Goal: Task Accomplishment & Management: Manage account settings

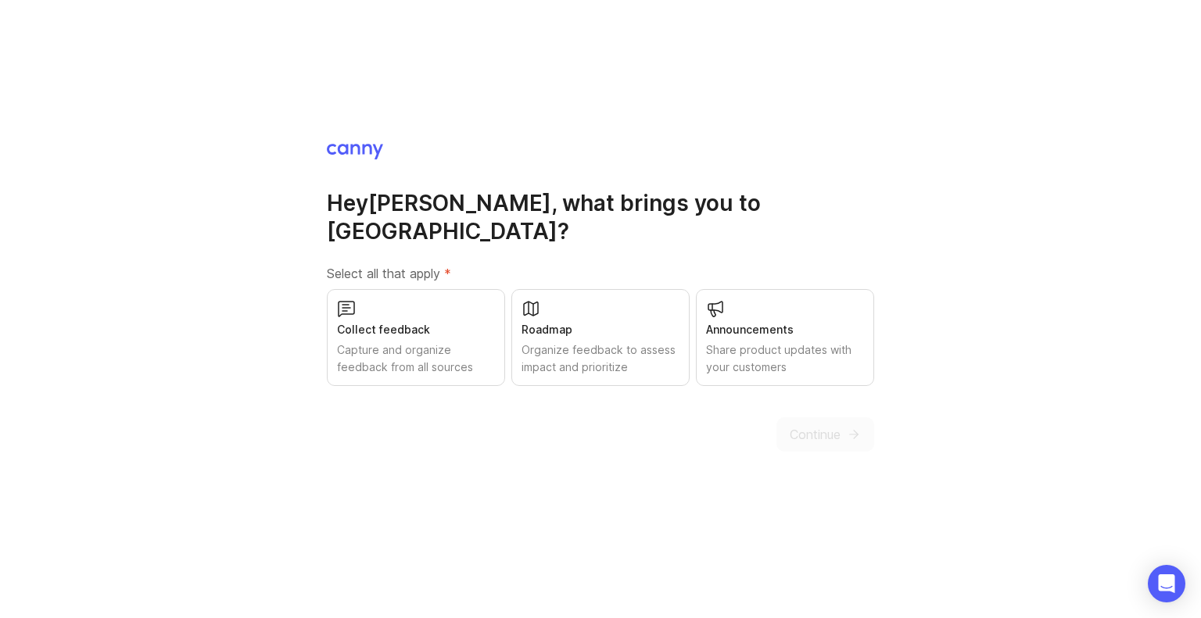
click at [475, 345] on div "Capture and organize feedback from all sources" at bounding box center [416, 359] width 158 height 34
click at [600, 351] on div "Organize feedback to assess impact and prioritize" at bounding box center [600, 359] width 158 height 34
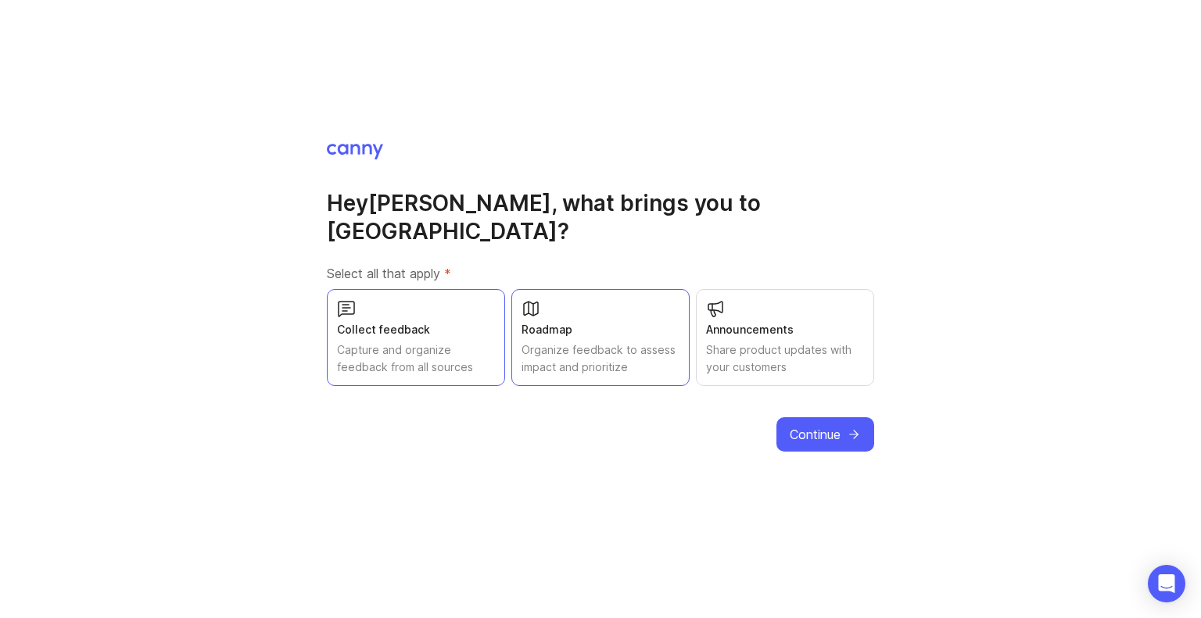
click at [750, 342] on div "Share product updates with your customers" at bounding box center [785, 359] width 158 height 34
click at [814, 425] on span "Continue" at bounding box center [814, 434] width 51 height 19
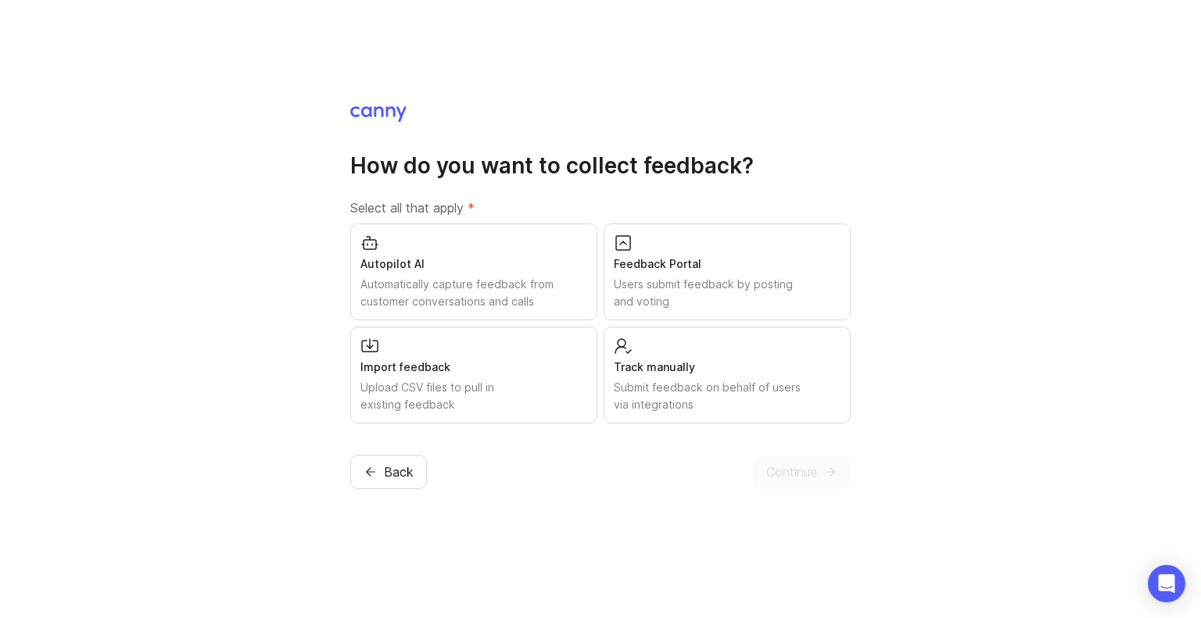
click at [640, 302] on div "Users submit feedback by posting and voting" at bounding box center [727, 293] width 227 height 34
click at [513, 387] on div "Upload CSV files to pull in existing feedback" at bounding box center [473, 396] width 227 height 34
click at [645, 399] on div "Submit feedback on behalf of users via integrations" at bounding box center [727, 396] width 227 height 34
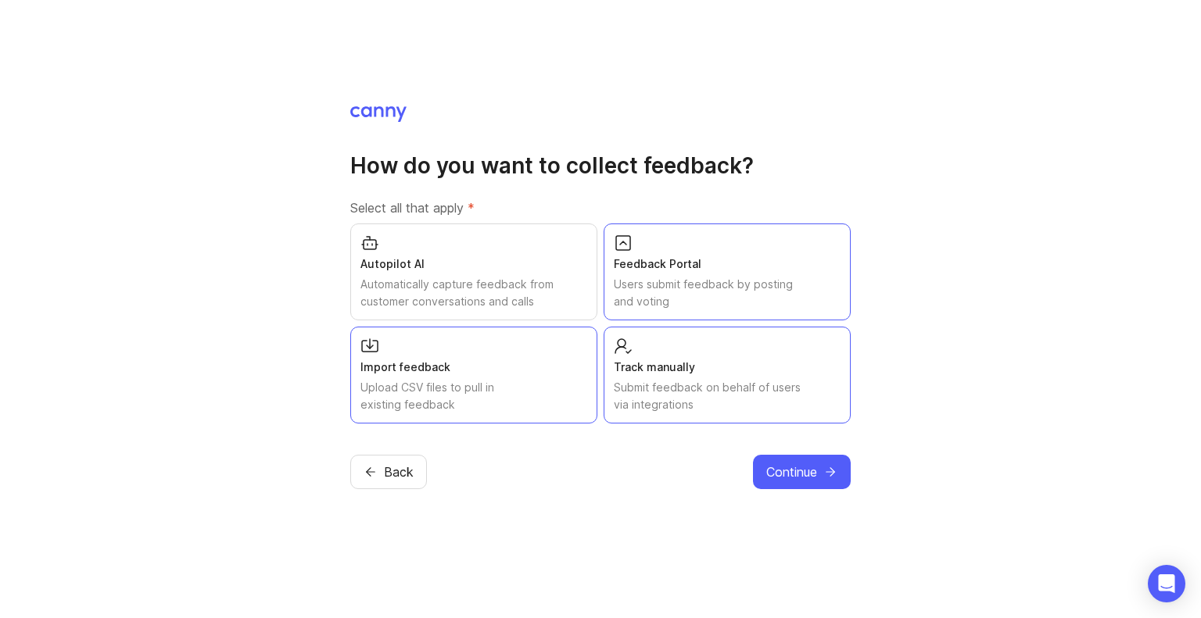
click at [518, 295] on div "Automatically capture feedback from customer conversations and calls" at bounding box center [473, 293] width 227 height 34
click at [773, 478] on span "Continue" at bounding box center [791, 472] width 51 height 19
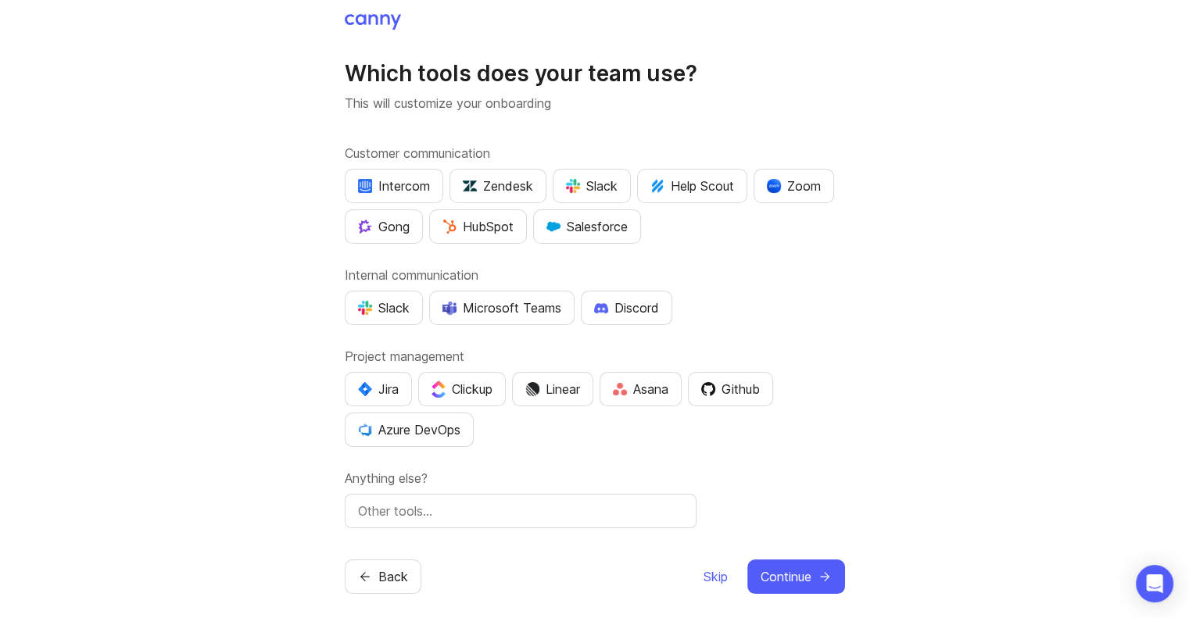
click at [510, 189] on div "Zendesk" at bounding box center [498, 186] width 70 height 19
click at [388, 230] on div "Gong" at bounding box center [384, 226] width 52 height 19
click at [772, 181] on img "button" at bounding box center [774, 186] width 14 height 14
click at [592, 220] on div "Salesforce" at bounding box center [586, 226] width 81 height 19
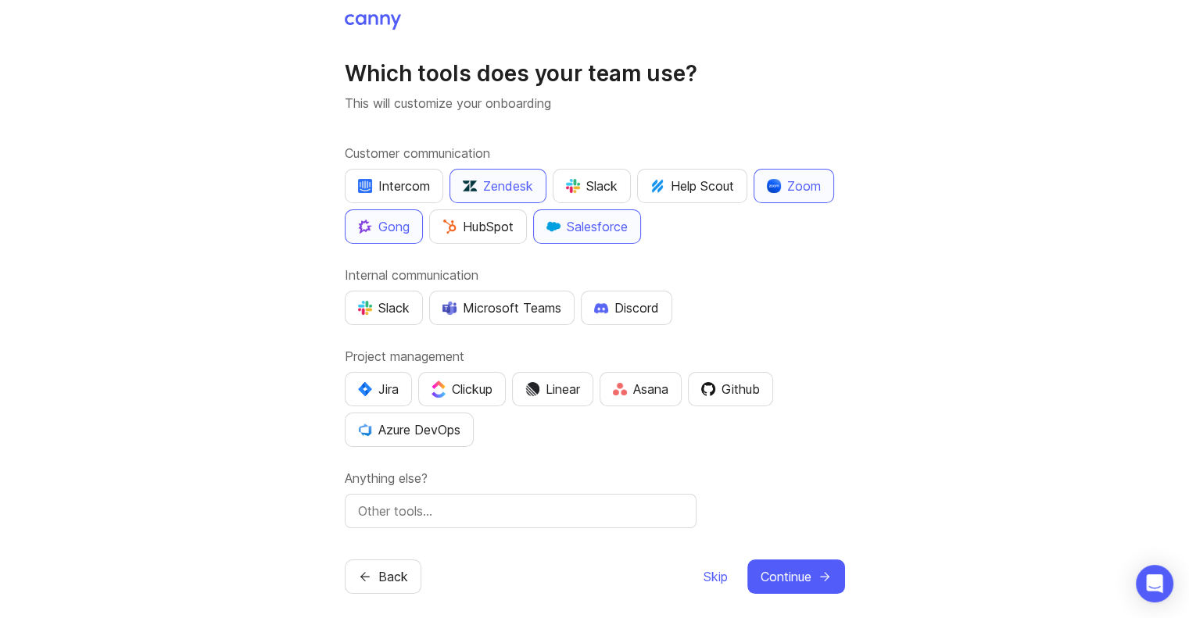
click at [406, 188] on div "Intercom" at bounding box center [394, 186] width 72 height 19
click at [622, 299] on div "Discord" at bounding box center [626, 308] width 65 height 19
click at [389, 389] on div "Jira" at bounding box center [378, 389] width 41 height 19
click at [731, 403] on button "Github" at bounding box center [730, 389] width 85 height 34
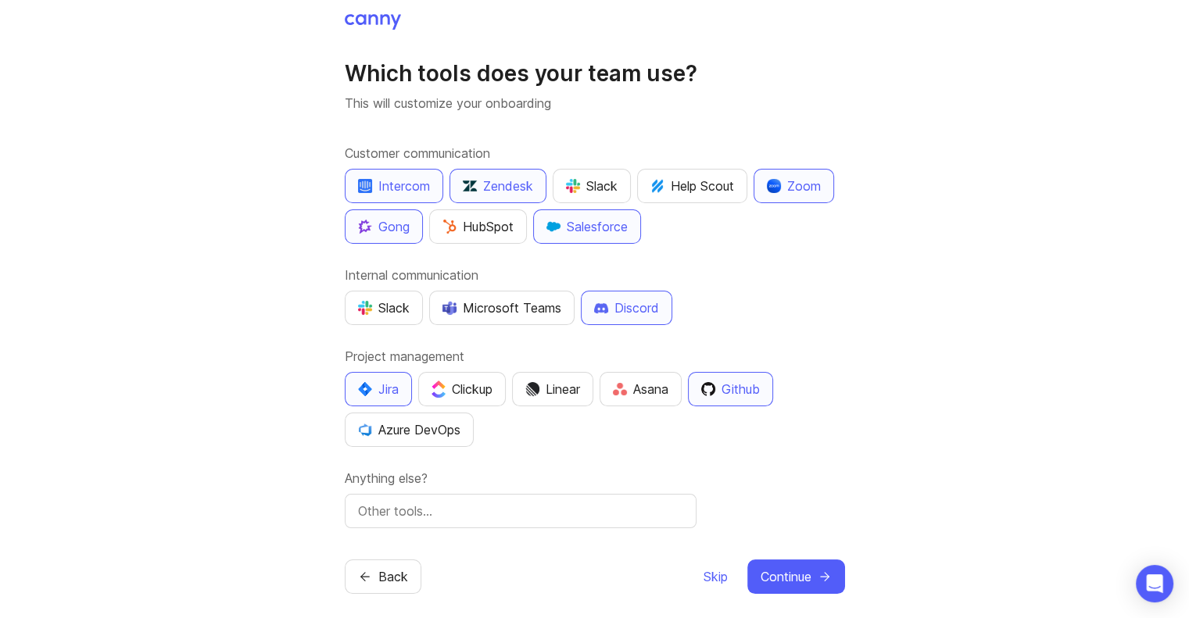
scroll to position [11, 0]
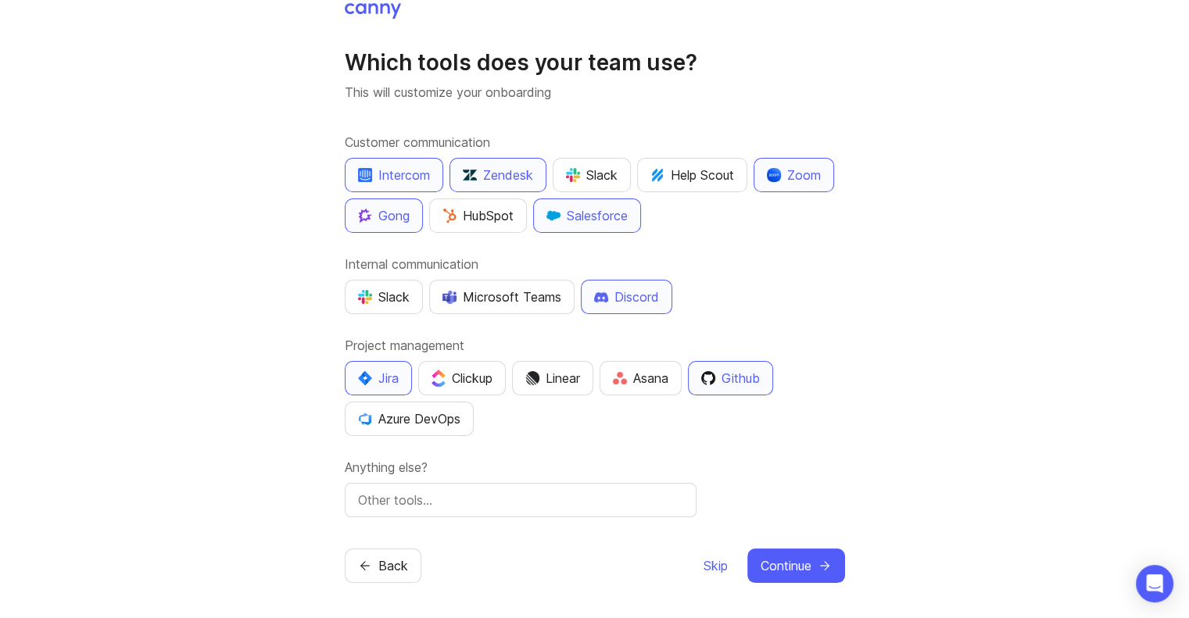
click at [789, 560] on span "Continue" at bounding box center [786, 566] width 51 height 19
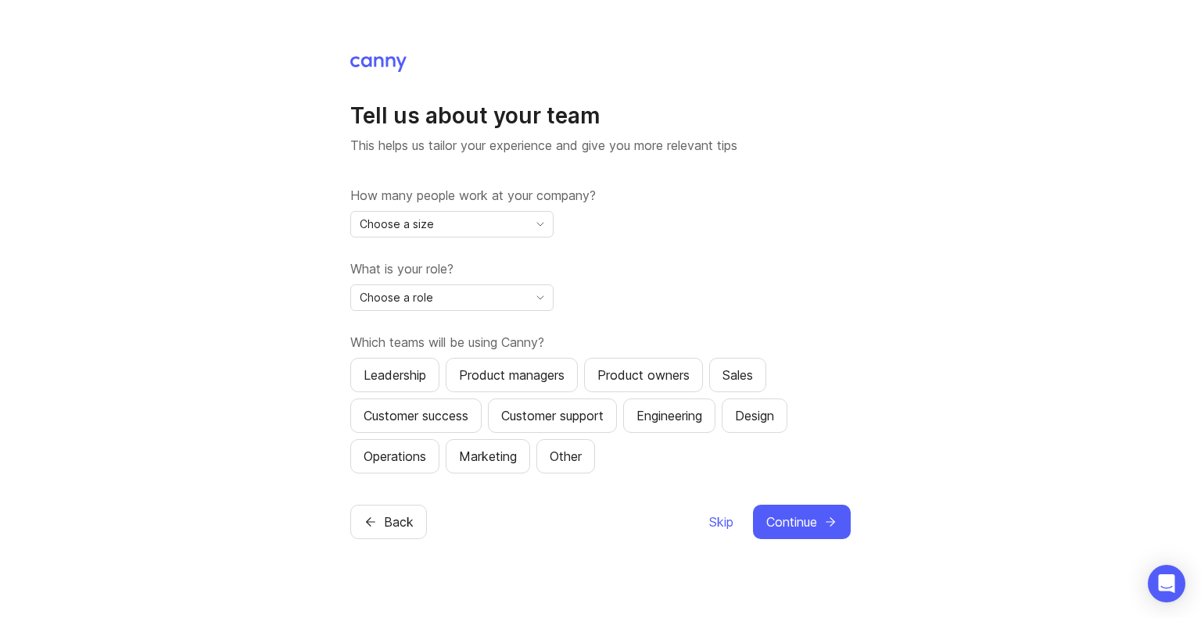
click at [547, 223] on icon "toggle icon" at bounding box center [540, 224] width 25 height 13
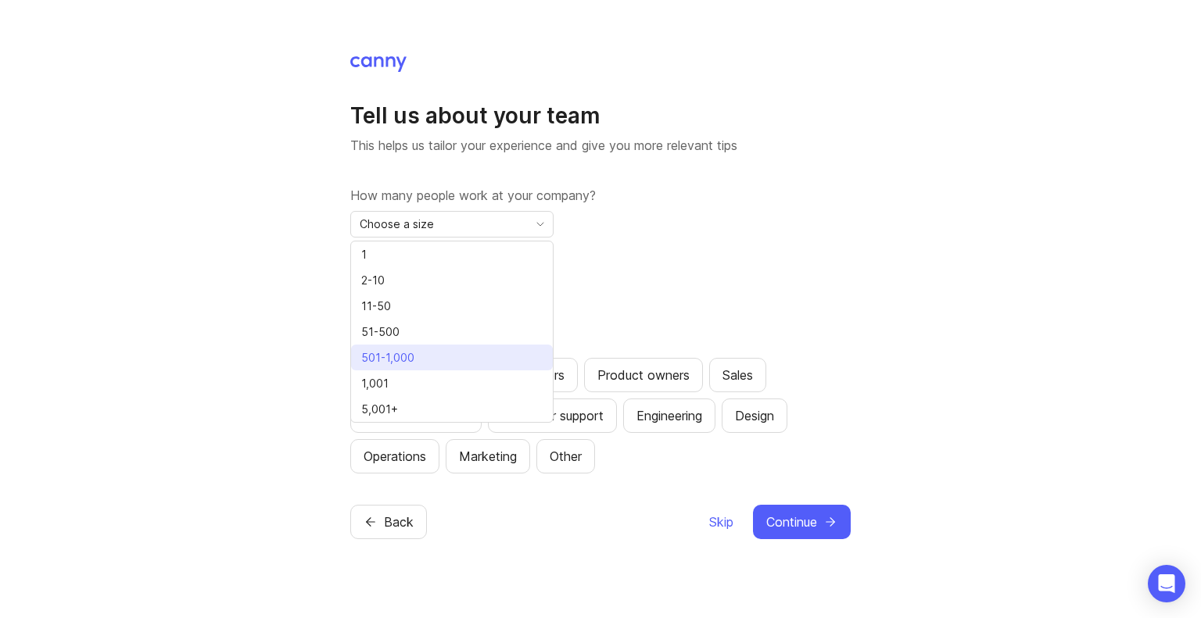
click at [478, 353] on li "501-1,000" at bounding box center [452, 358] width 202 height 26
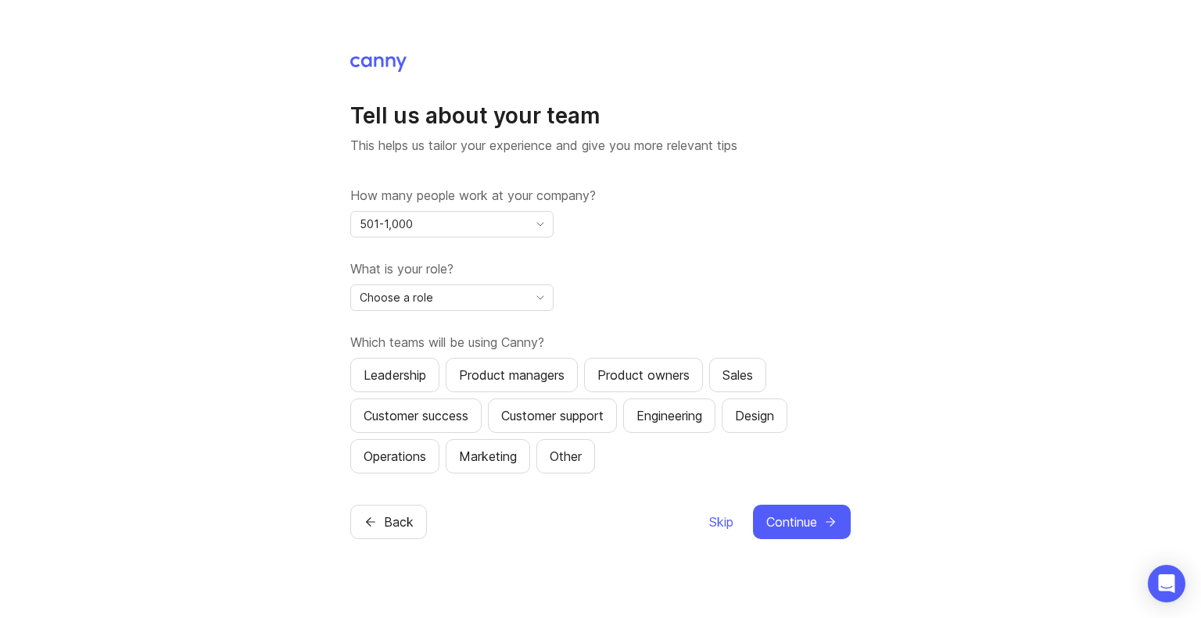
click at [525, 298] on div "Choose a role" at bounding box center [439, 297] width 177 height 25
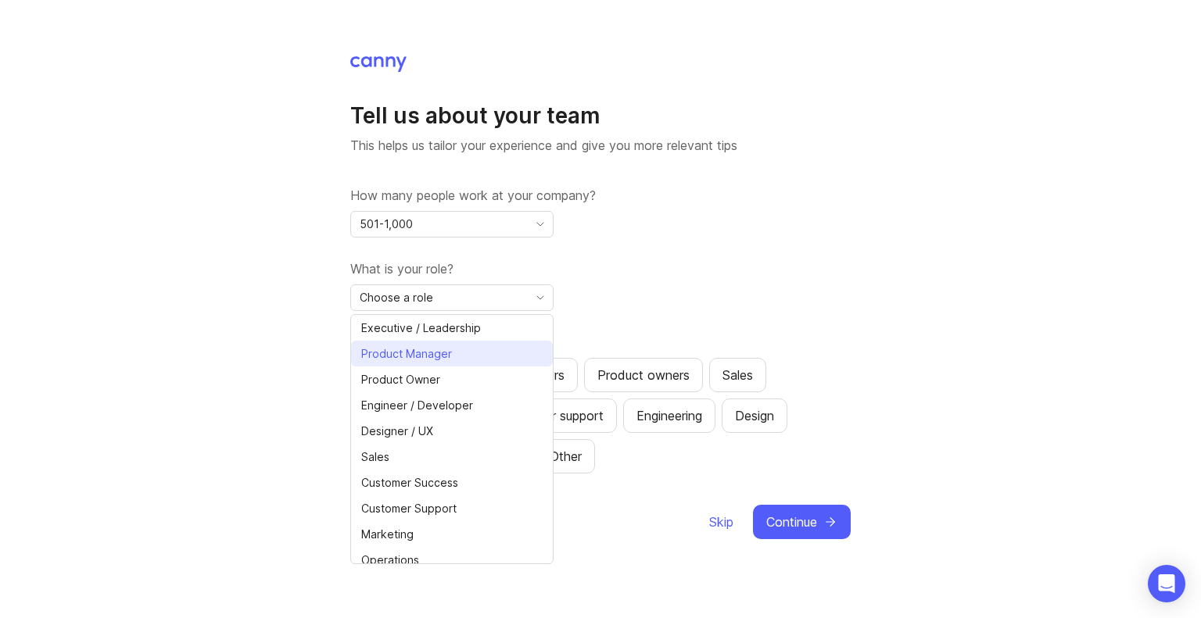
click at [467, 354] on li "Product Manager" at bounding box center [452, 354] width 202 height 26
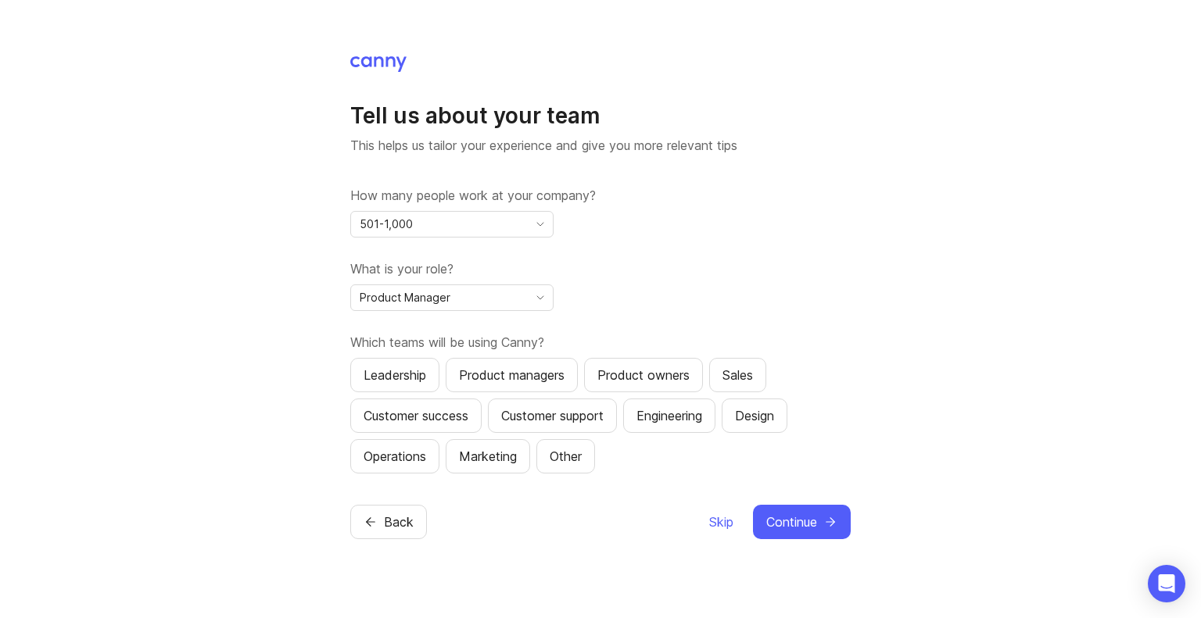
click at [510, 374] on div "Product managers" at bounding box center [512, 375] width 106 height 19
click at [753, 373] on div "Sales" at bounding box center [737, 375] width 30 height 19
click at [465, 413] on div "Customer success" at bounding box center [415, 415] width 105 height 19
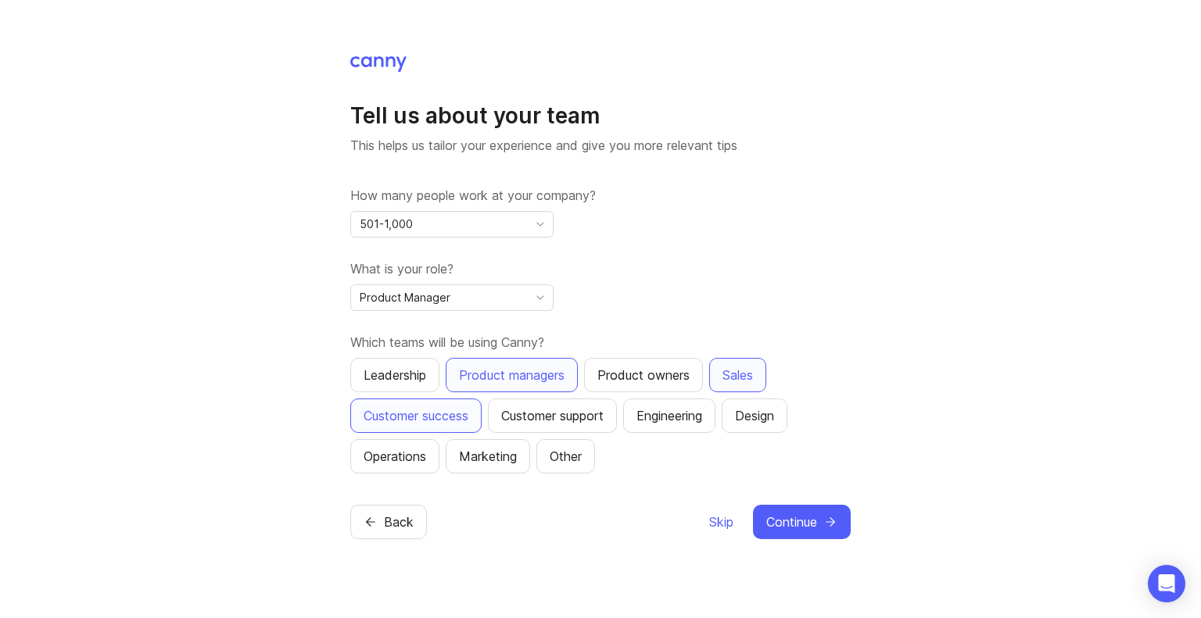
click at [558, 422] on div "Customer support" at bounding box center [552, 415] width 102 height 19
click at [681, 423] on div "Engineering" at bounding box center [669, 415] width 66 height 19
click at [762, 421] on div "Design" at bounding box center [754, 415] width 39 height 19
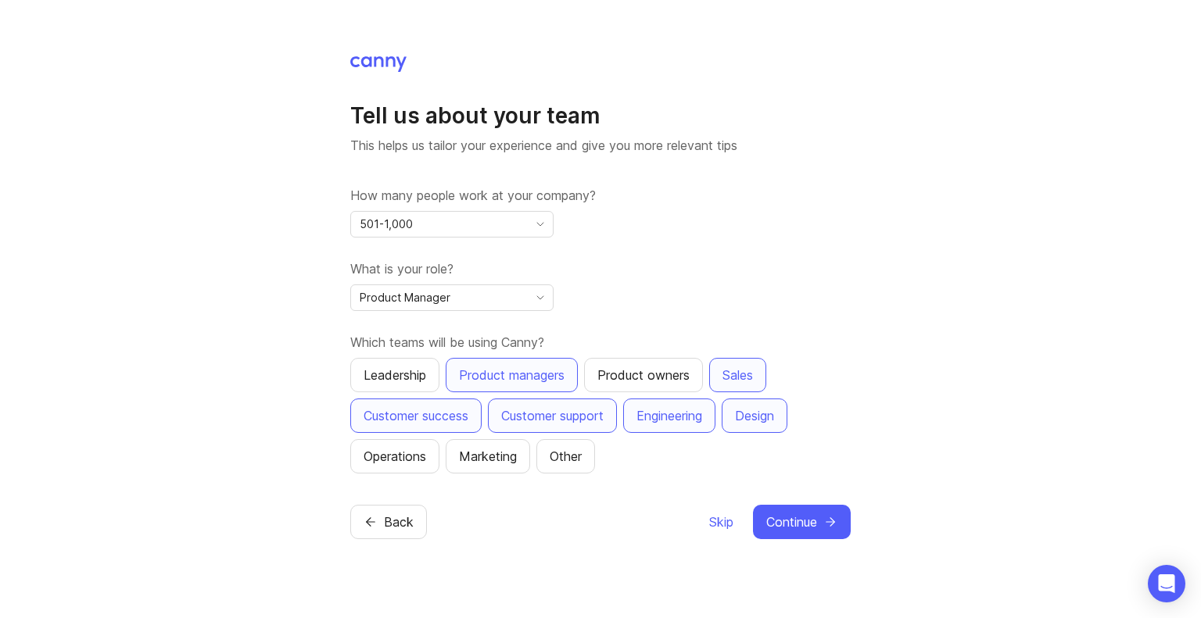
click at [500, 448] on div "Marketing" at bounding box center [488, 456] width 58 height 19
click at [424, 383] on div "Leadership" at bounding box center [394, 375] width 63 height 19
click at [414, 457] on div "Operations" at bounding box center [394, 456] width 63 height 19
click at [807, 519] on span "Continue" at bounding box center [791, 522] width 51 height 19
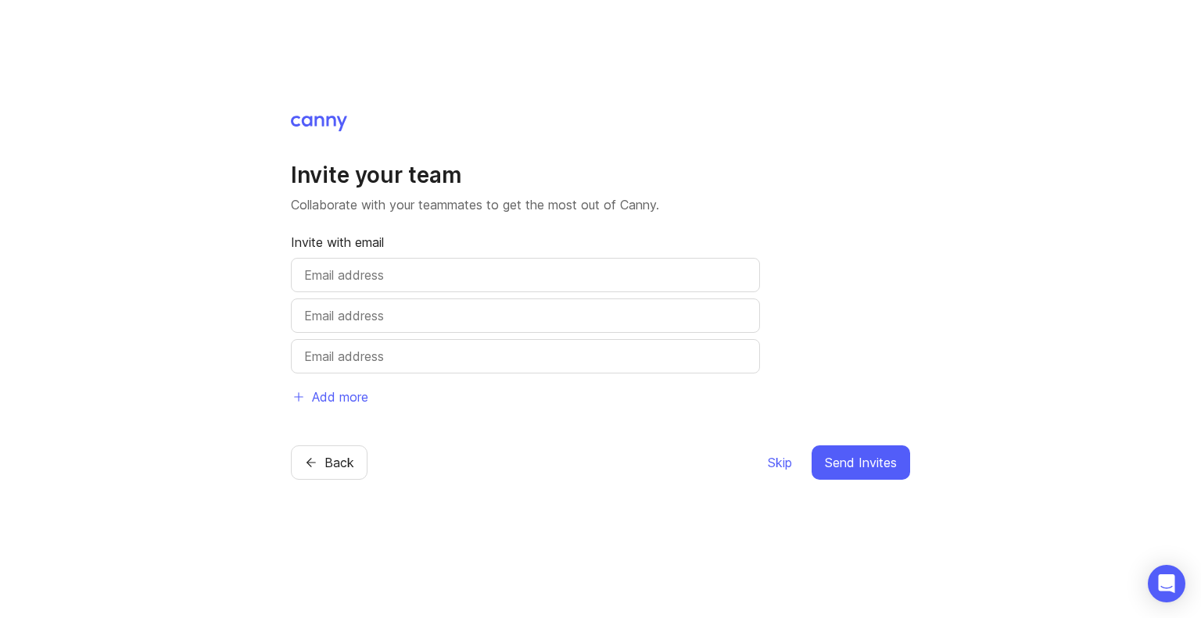
click at [785, 464] on span "Skip" at bounding box center [780, 462] width 24 height 19
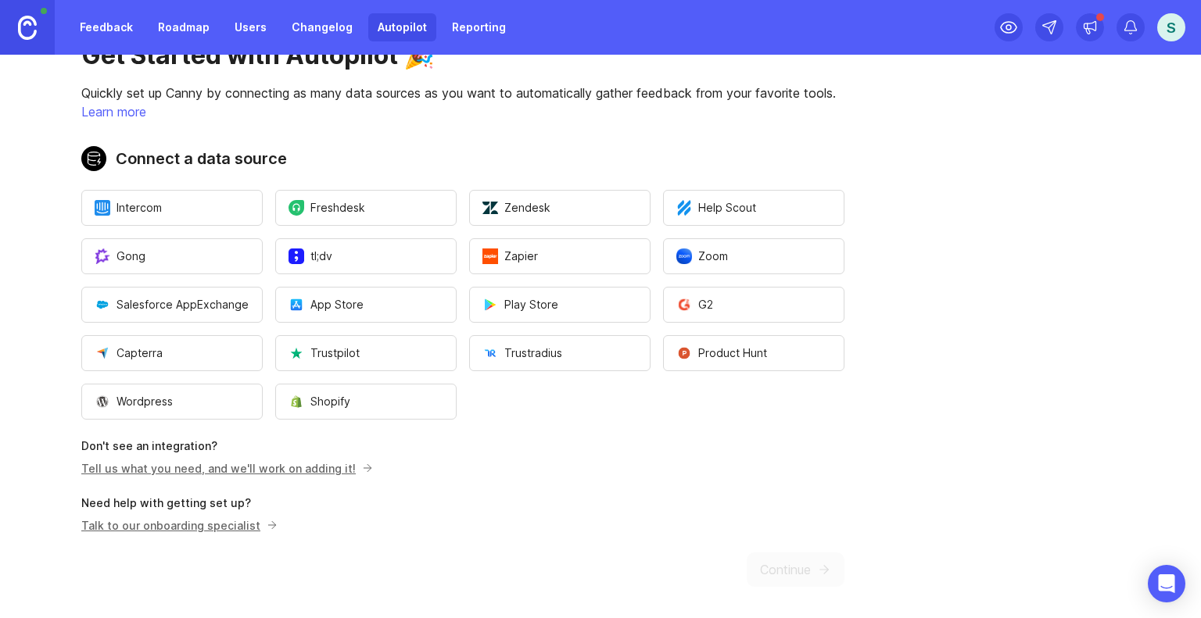
scroll to position [56, 0]
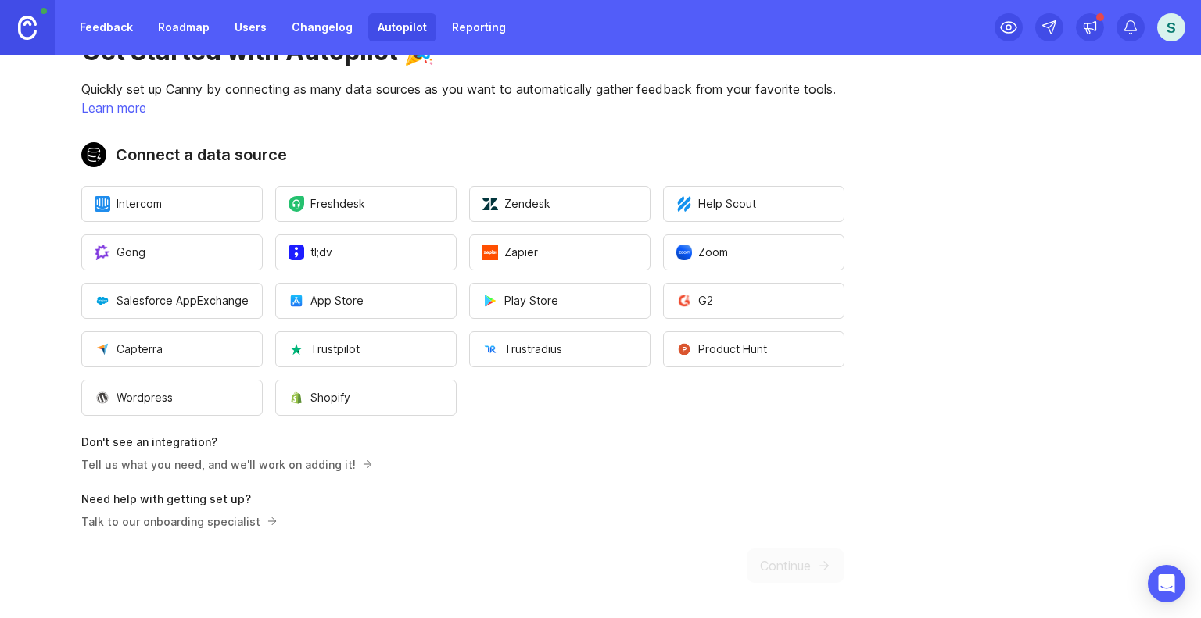
click at [207, 465] on link "Tell us what you need, and we'll work on adding it!" at bounding box center [224, 464] width 287 height 13
click at [118, 34] on link "Feedback" at bounding box center [106, 27] width 72 height 28
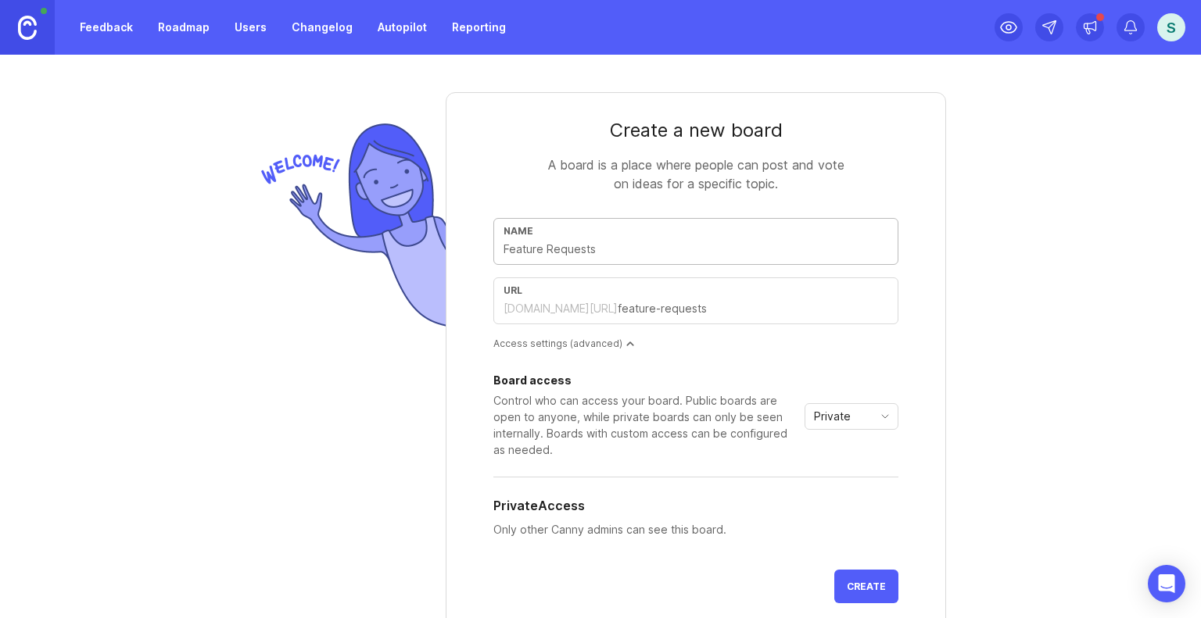
type input "F"
type input "f"
type input "Fe"
type input "fe"
type input "Fea"
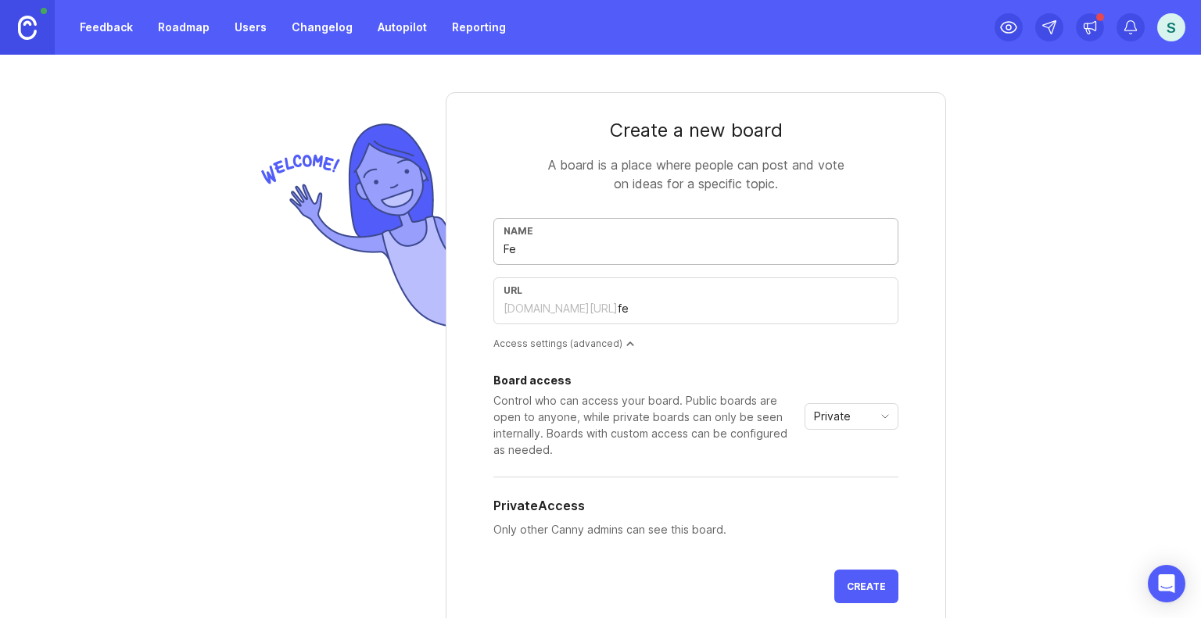
type input "fea"
type input "Feat"
type input "feat"
type input "Featu"
type input "featu"
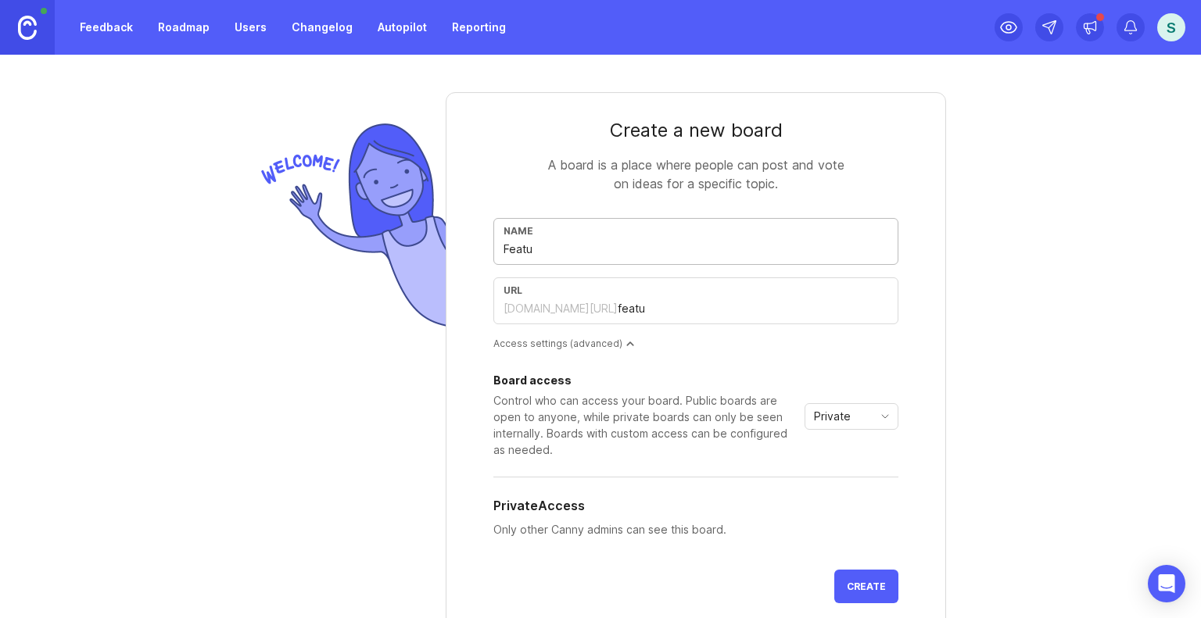
type input "Featur"
type input "featur"
type input "Feature"
type input "feature"
type input "Feature R"
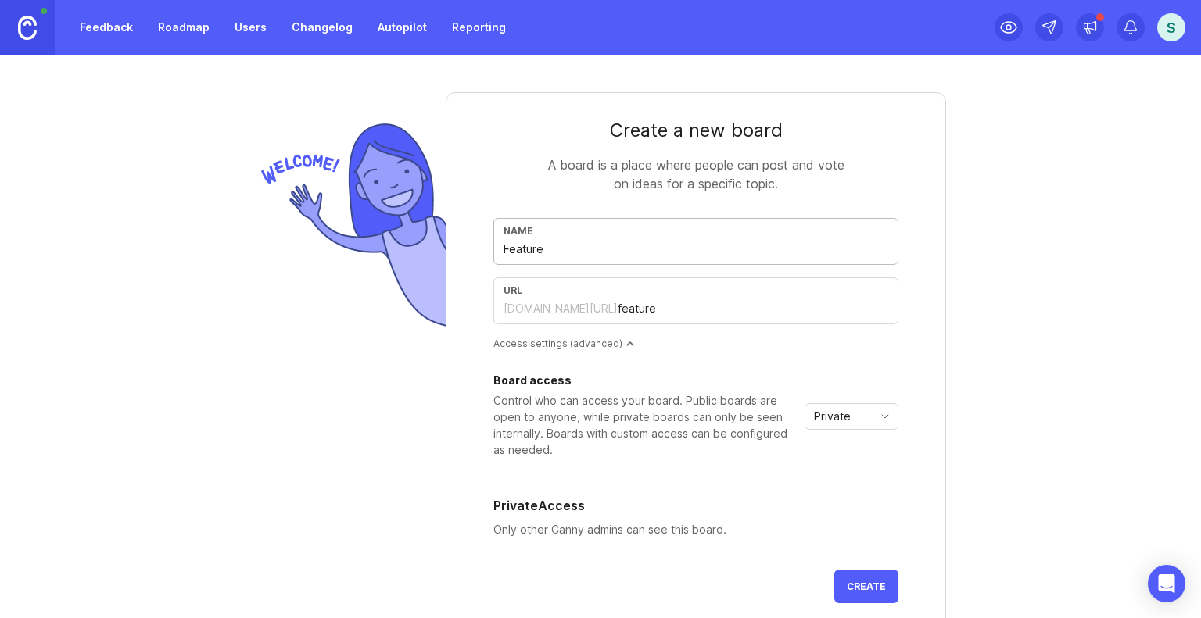
type input "feature-r"
type input "Feature Re"
type input "feature-re"
type input "Feature Req"
type input "feature-req"
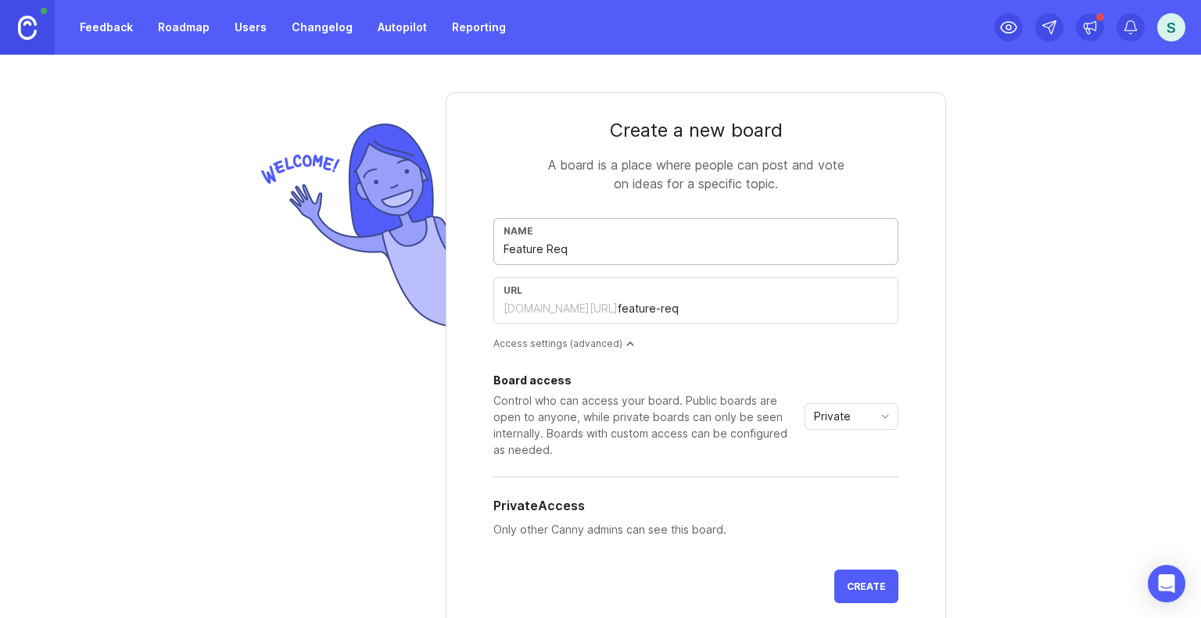
type input "Feature Requ"
type input "feature-requ"
type input "Feature Reque"
type input "feature-reque"
type input "Feature Reques"
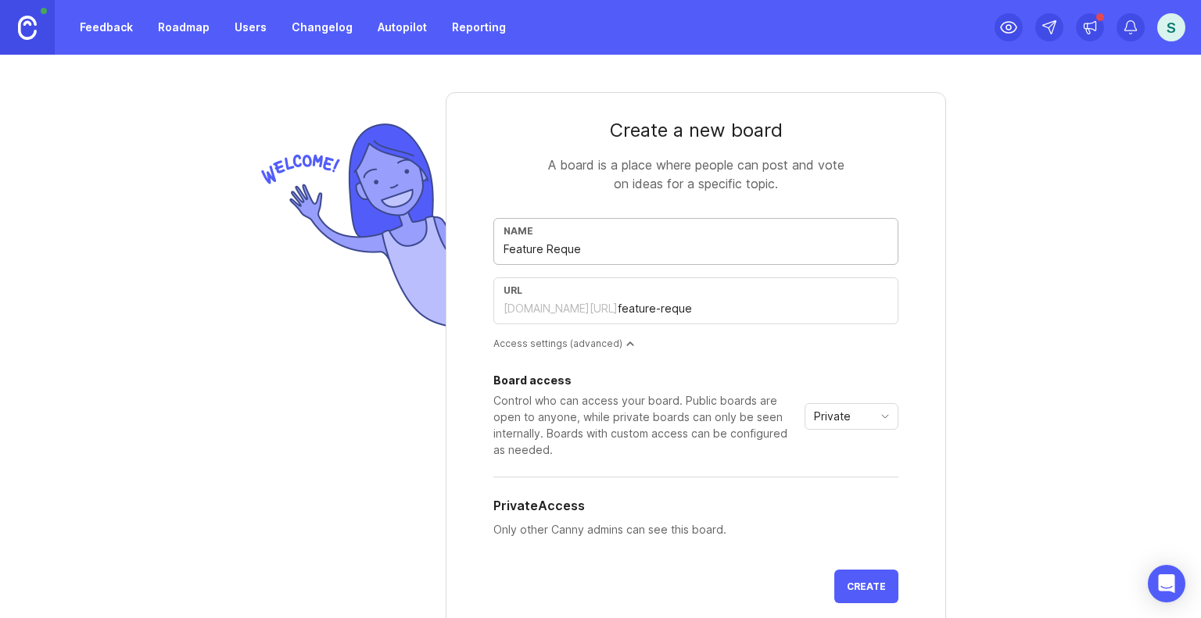
type input "feature-reques"
type input "Feature Request"
type input "feature-request"
type input "Feature Requests"
type input "feature-requests"
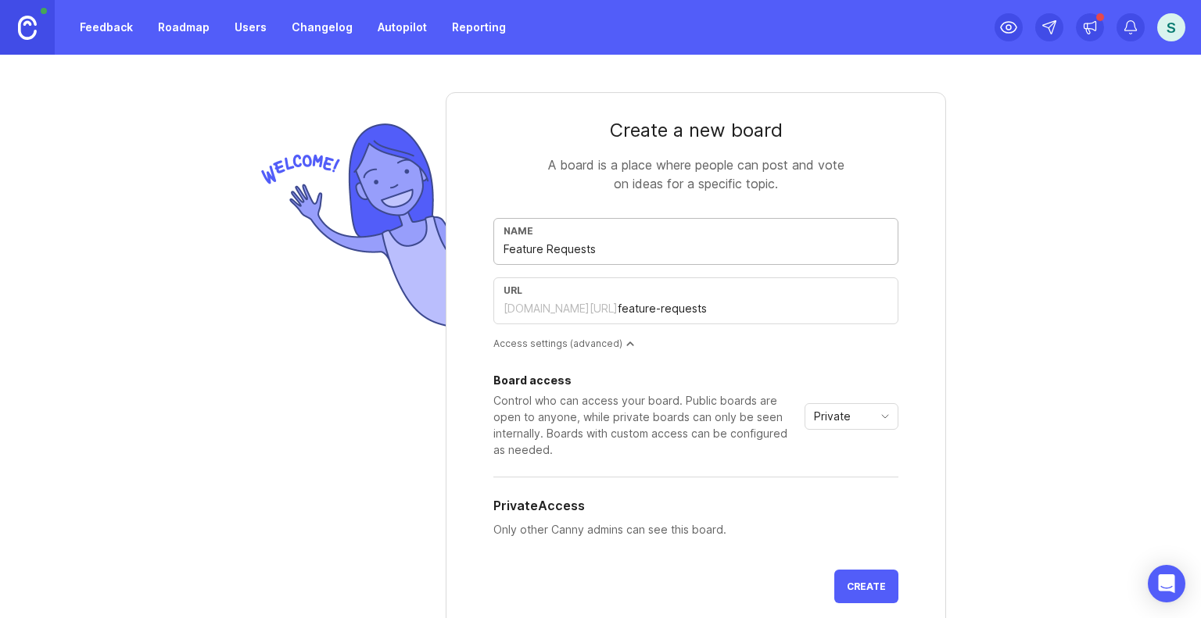
type input "Feature Requests"
click at [836, 427] on div "Private" at bounding box center [838, 416] width 67 height 25
click at [844, 495] on span "Custom" at bounding box center [829, 497] width 39 height 17
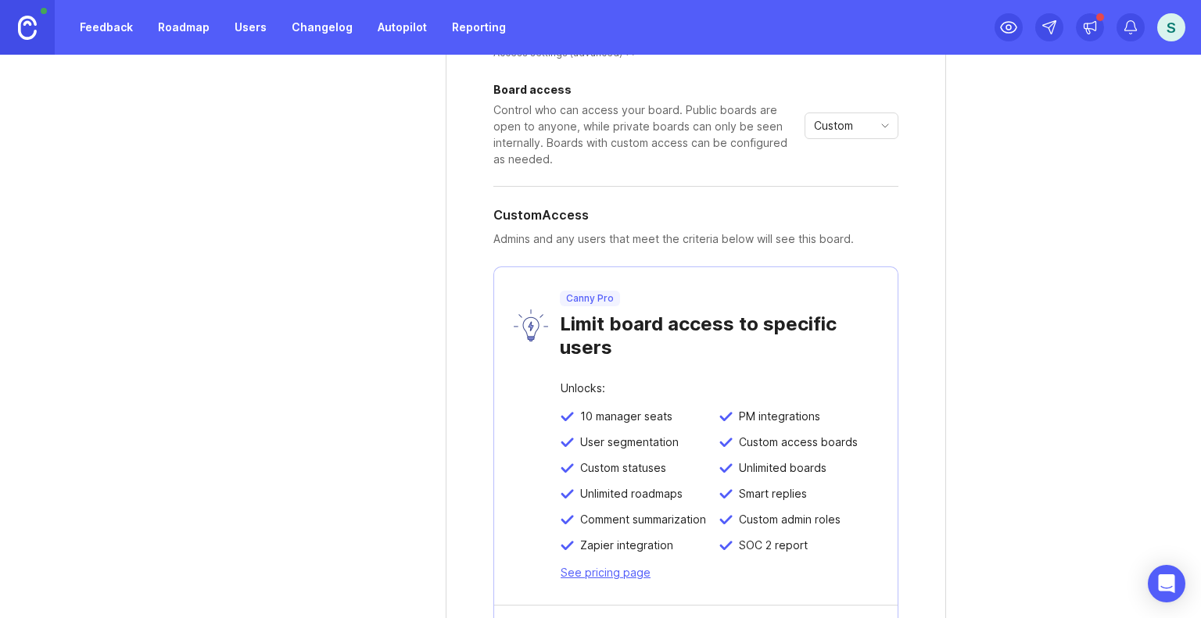
scroll to position [272, 0]
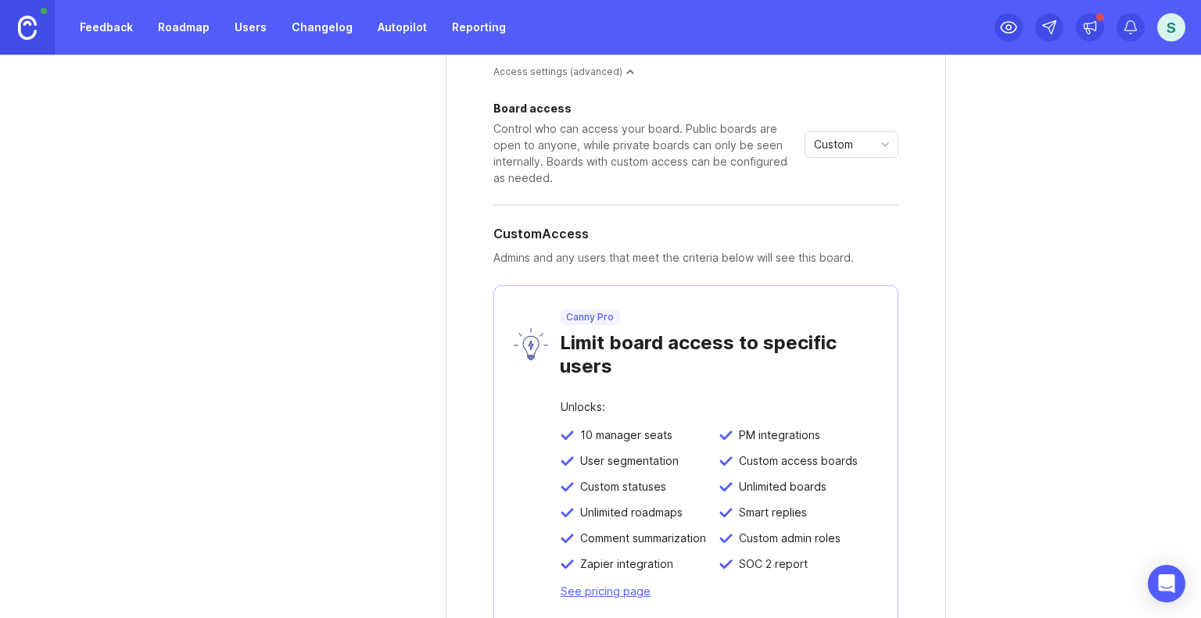
click at [841, 156] on div "Custom" at bounding box center [838, 144] width 67 height 25
click at [832, 195] on span "Public" at bounding box center [825, 200] width 31 height 17
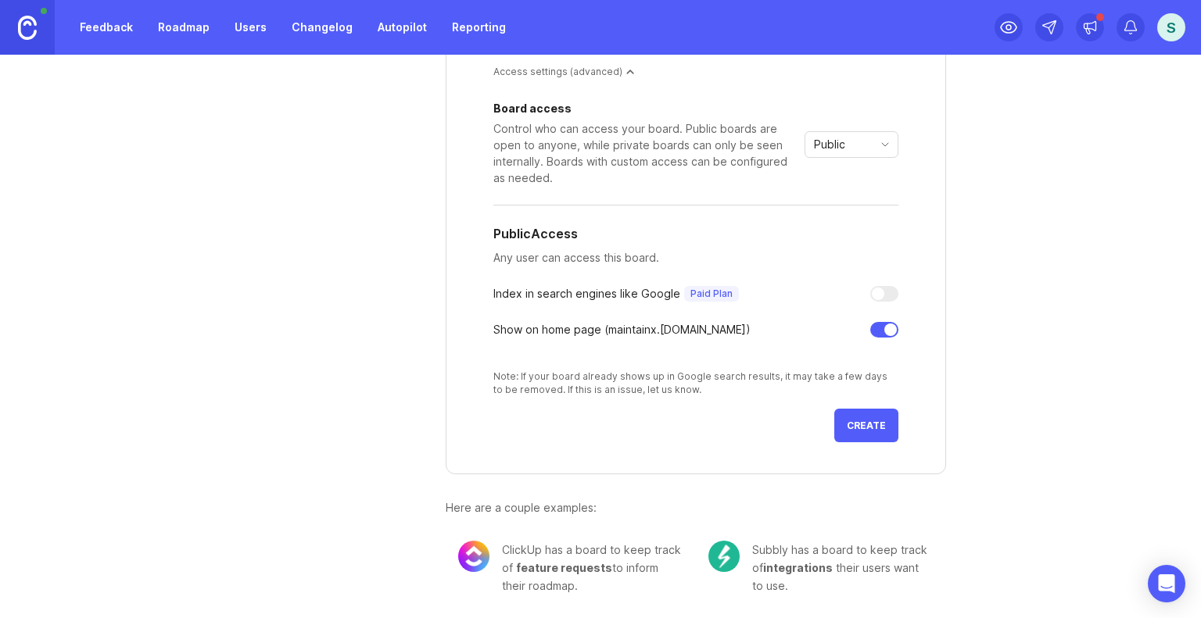
click at [857, 428] on span "Create" at bounding box center [866, 426] width 39 height 12
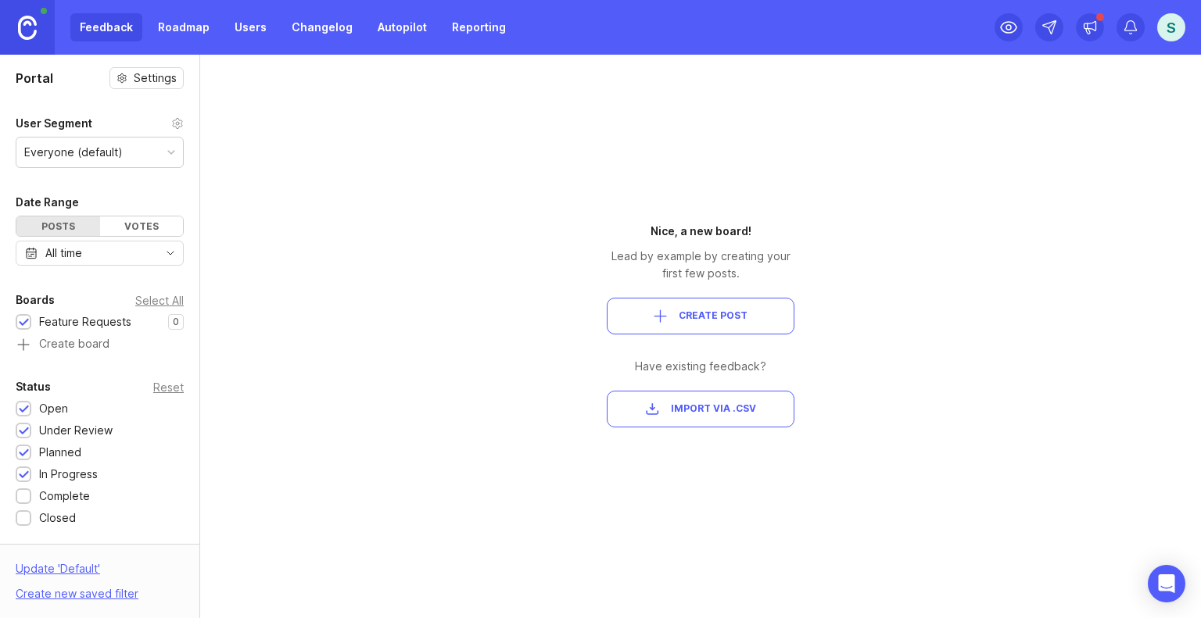
click at [189, 27] on link "Roadmap" at bounding box center [184, 27] width 70 height 28
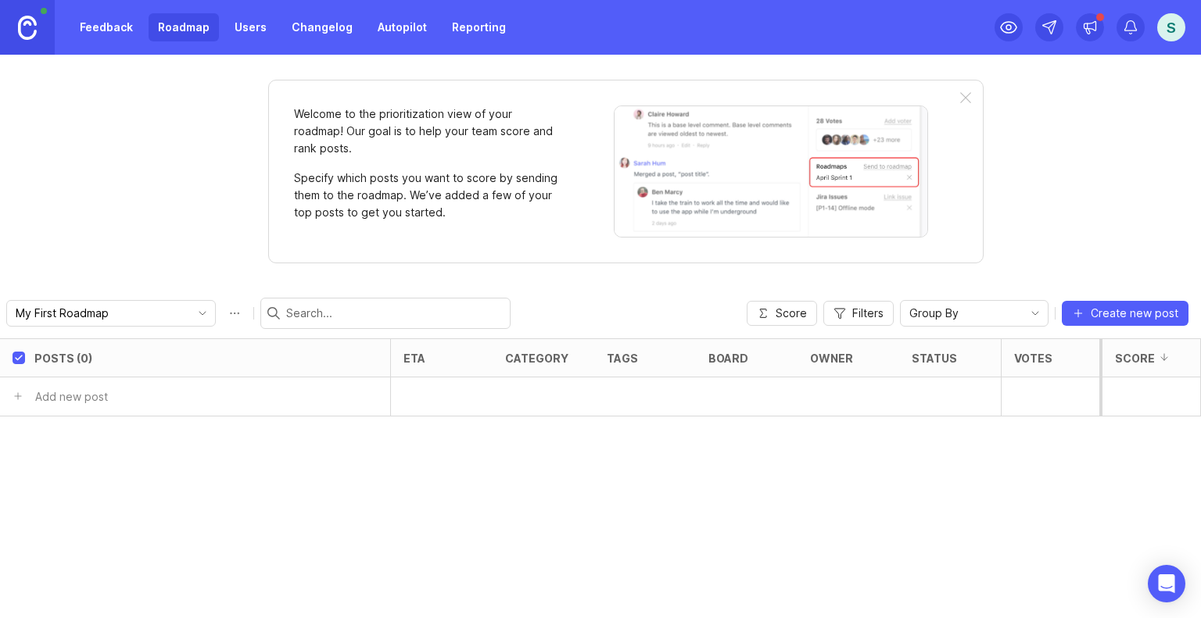
click at [81, 30] on link "Feedback" at bounding box center [106, 27] width 72 height 28
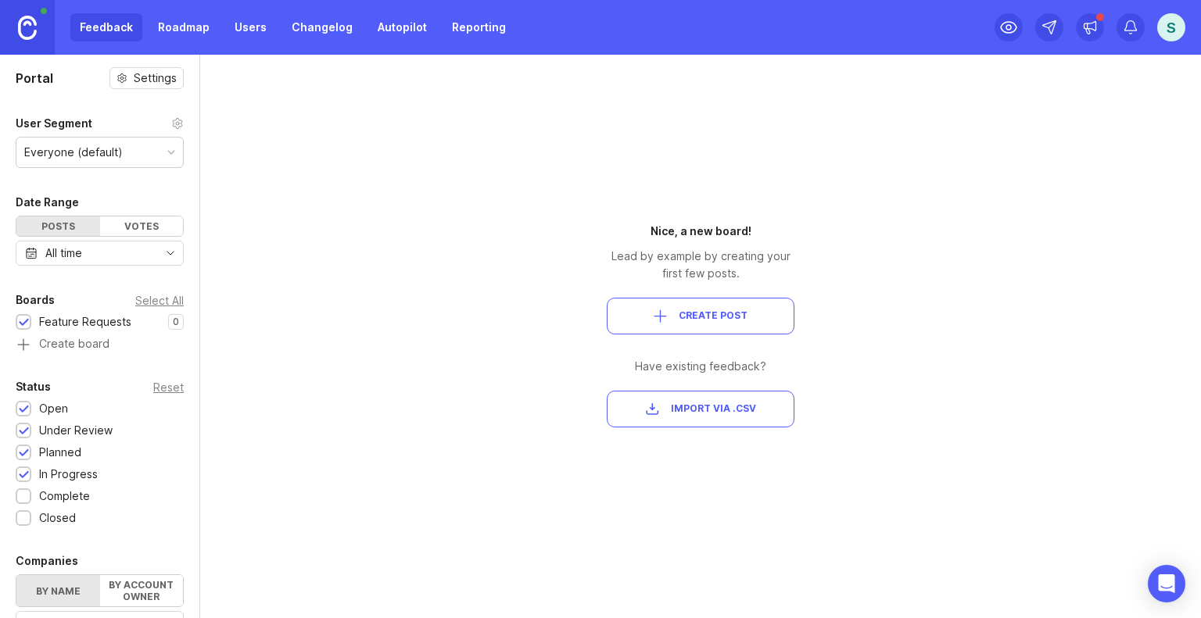
click at [677, 328] on button "Create Post" at bounding box center [701, 316] width 188 height 37
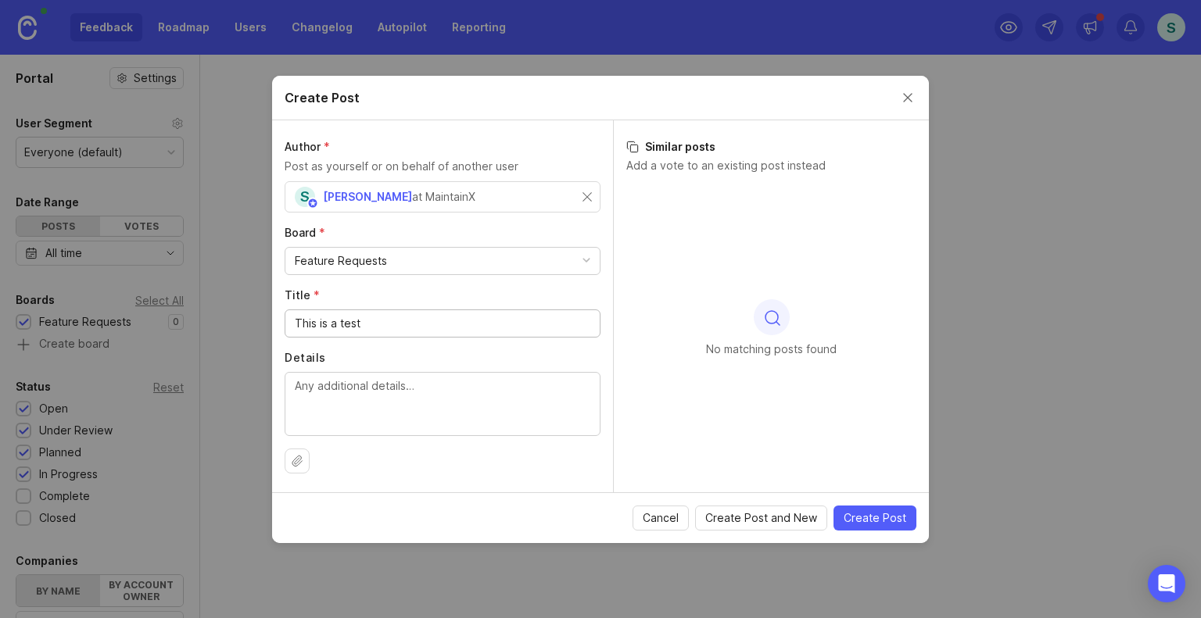
type input "This is a test"
click at [808, 525] on button "Create Post and New" at bounding box center [761, 518] width 132 height 25
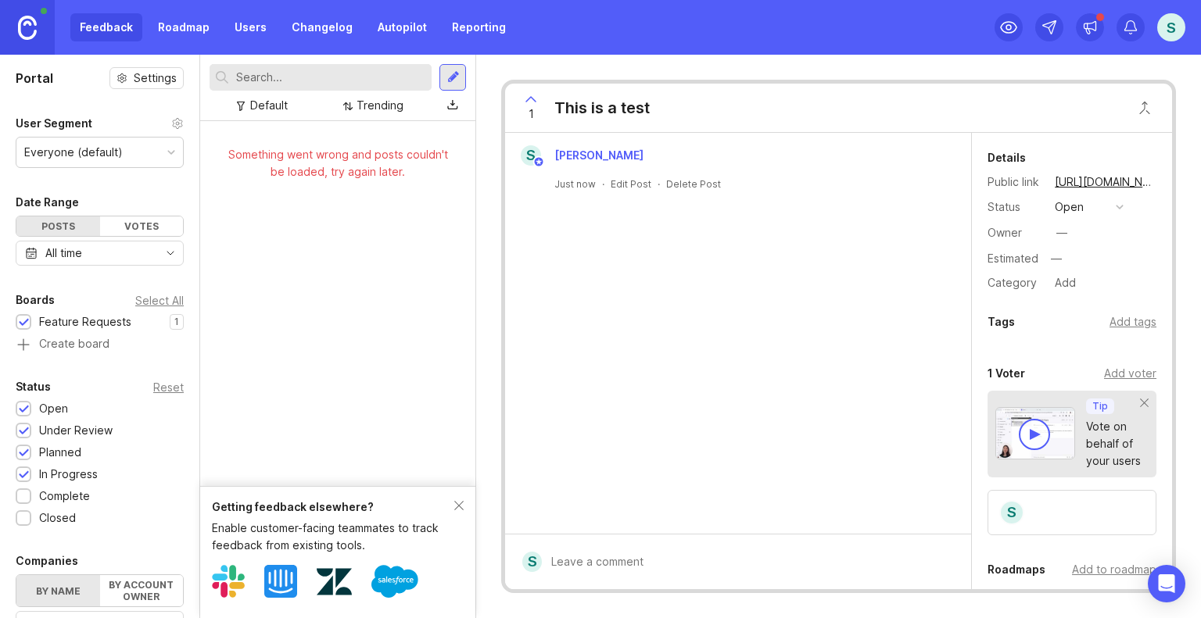
click at [529, 95] on icon at bounding box center [530, 99] width 19 height 19
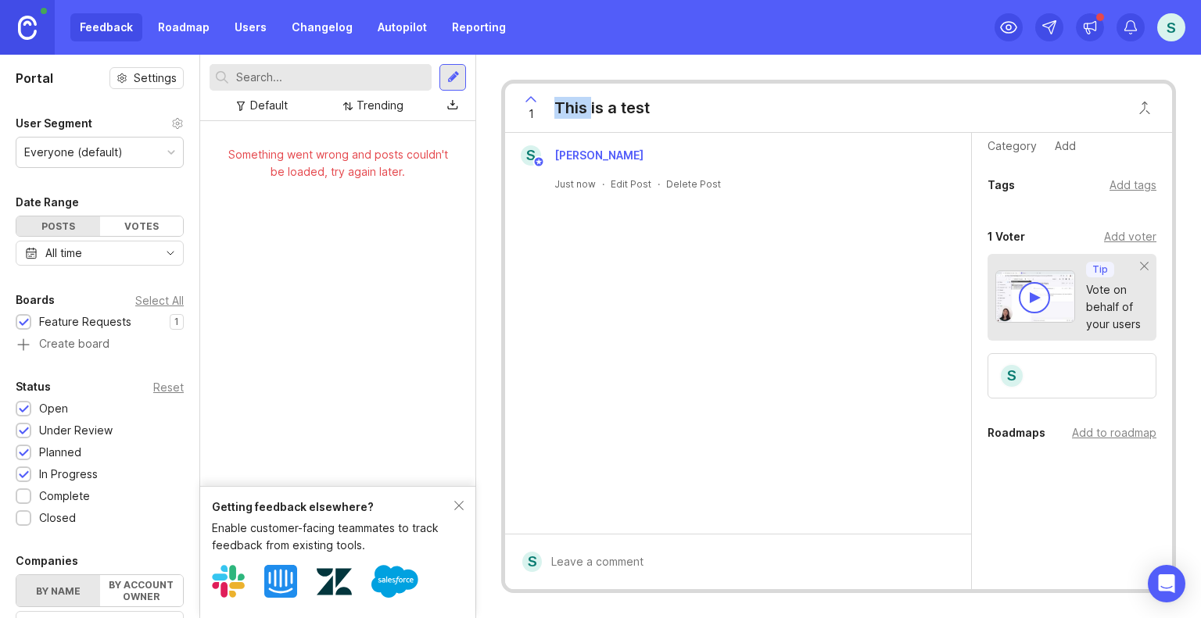
click at [1116, 231] on div "Add voter" at bounding box center [1130, 236] width 52 height 17
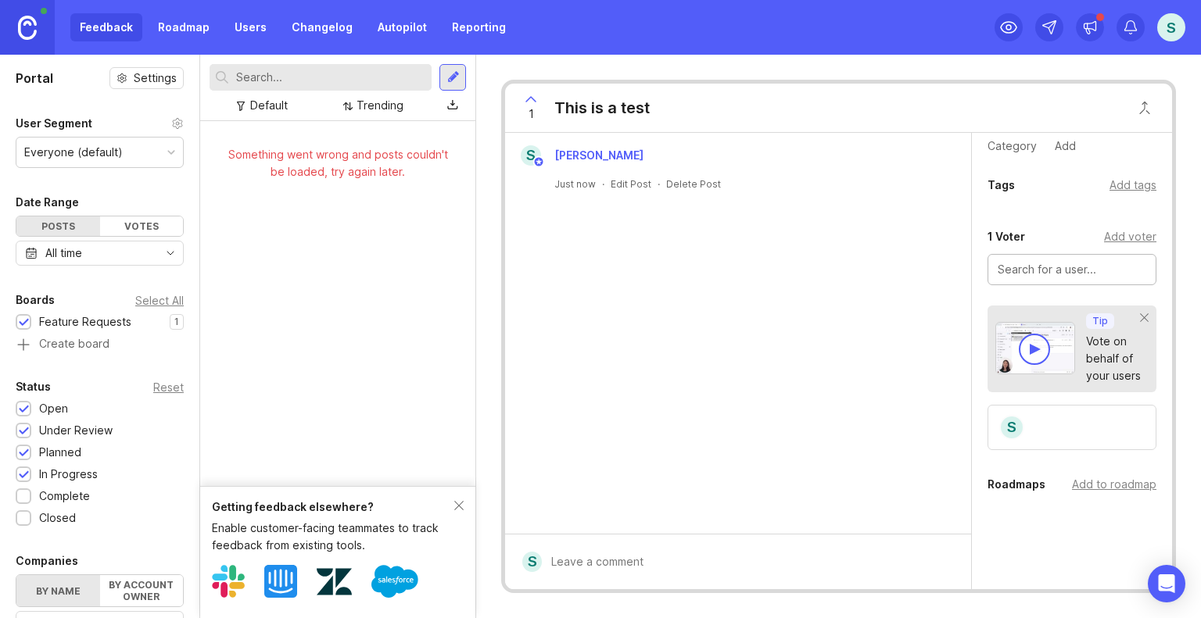
click at [1047, 348] on div at bounding box center [1033, 349] width 31 height 31
click at [1091, 481] on div "Add to roadmap" at bounding box center [1114, 484] width 84 height 17
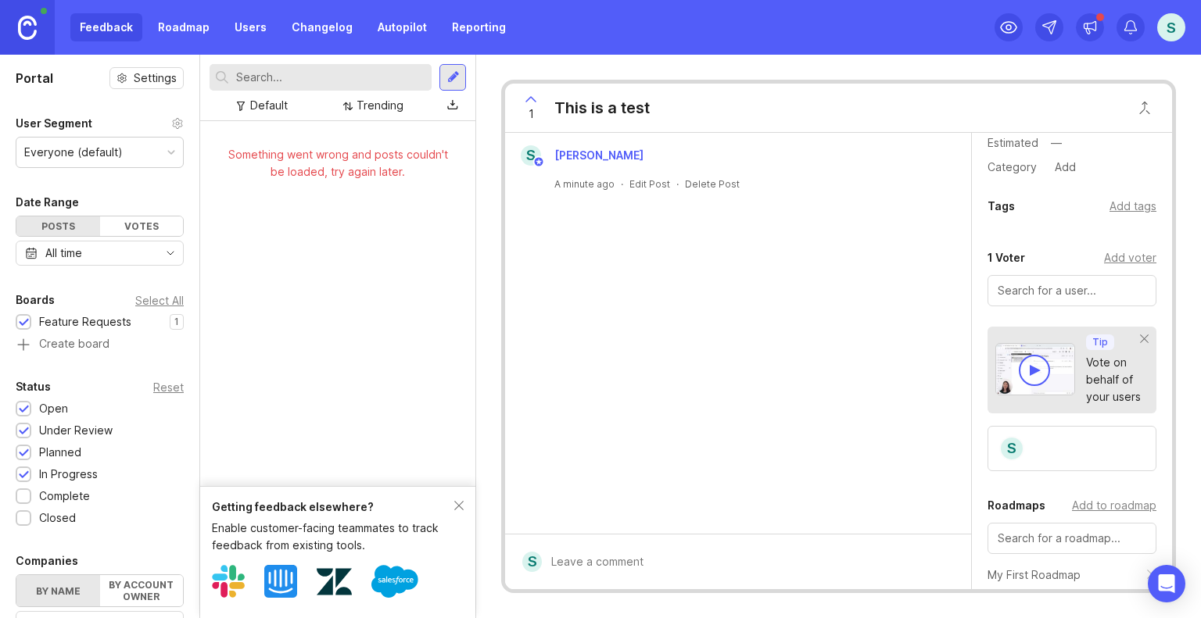
scroll to position [0, 0]
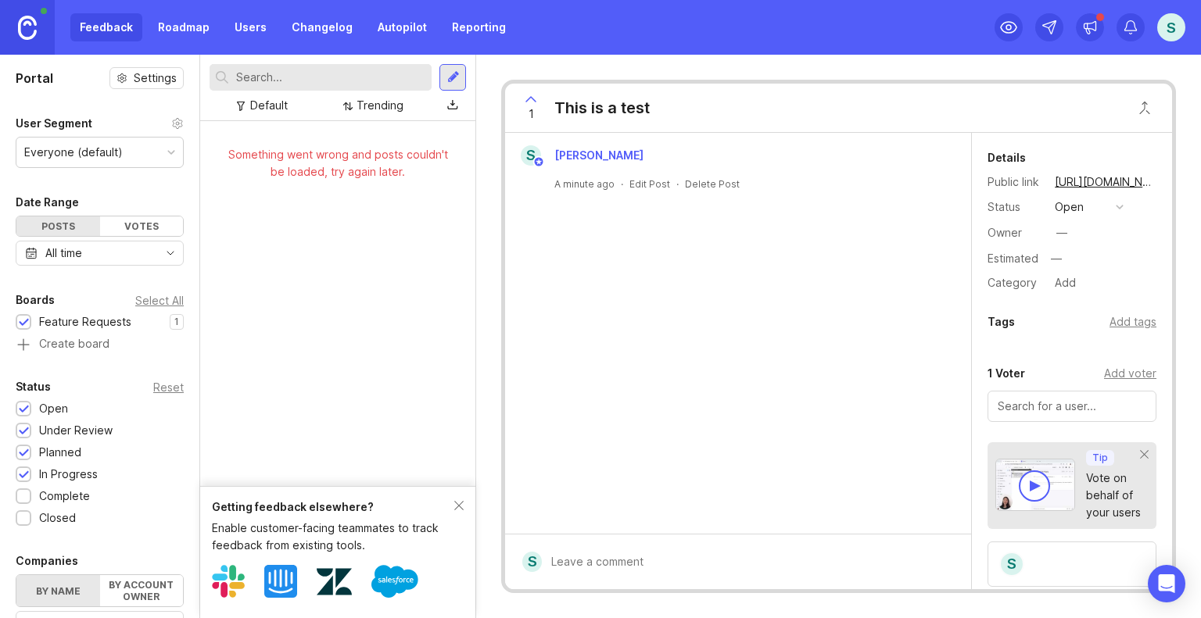
click at [1069, 211] on div "open" at bounding box center [1068, 207] width 29 height 17
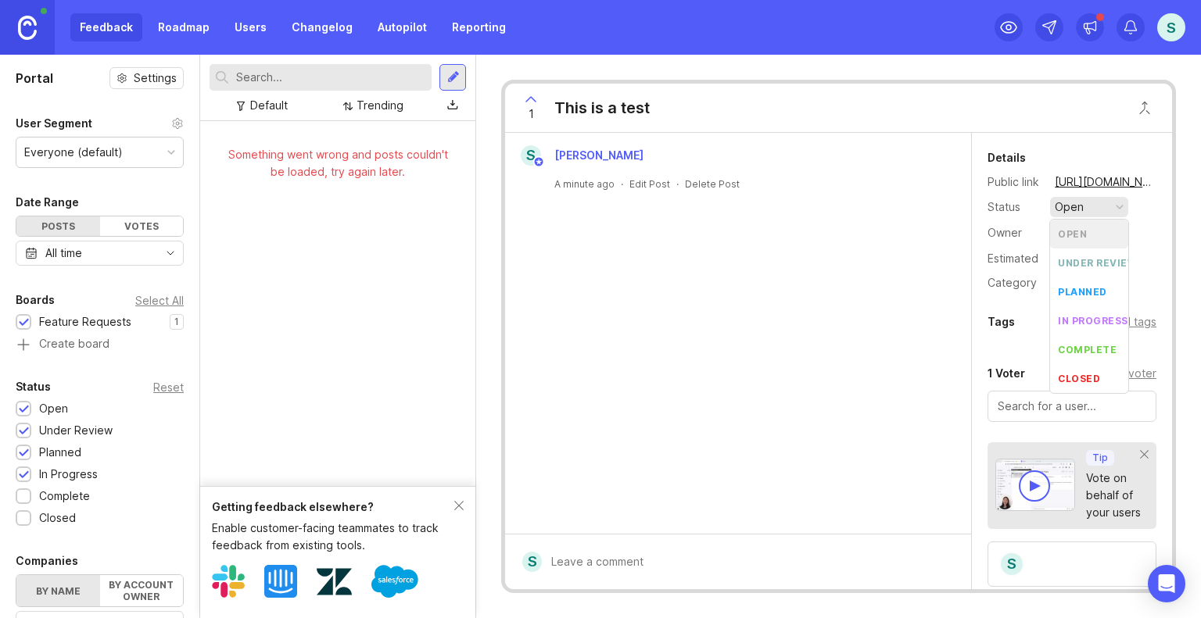
click at [965, 69] on div "1 This is a test S [PERSON_NAME] A minute ago · Edit Post · Delete Post S Detai…" at bounding box center [838, 337] width 725 height 564
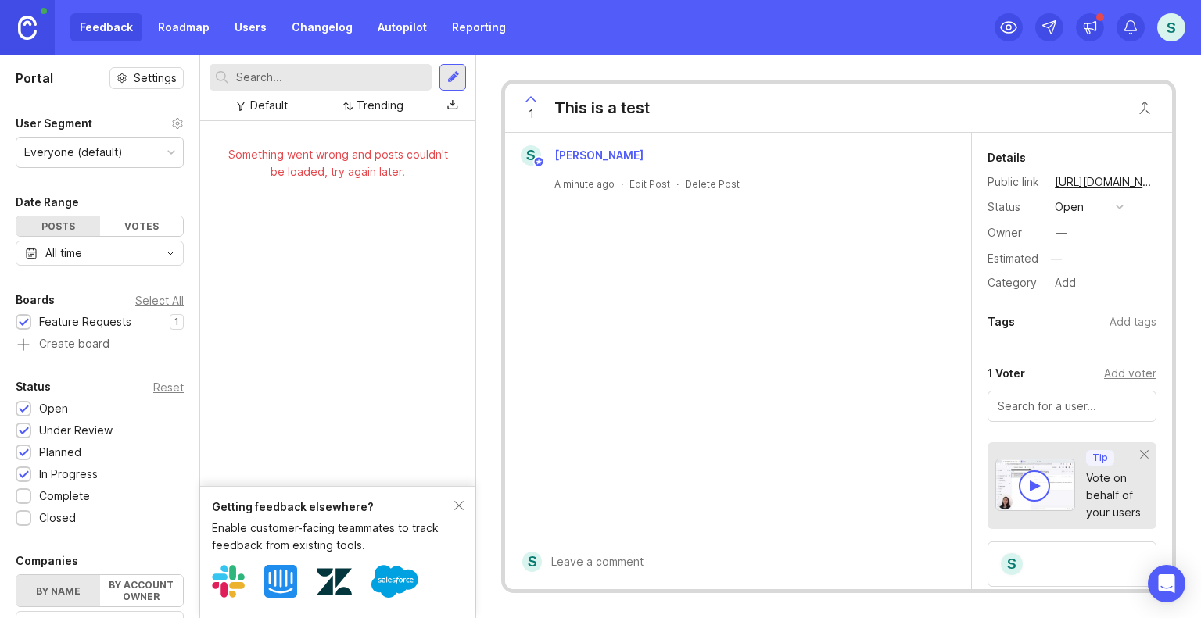
click at [195, 22] on link "Roadmap" at bounding box center [184, 27] width 70 height 28
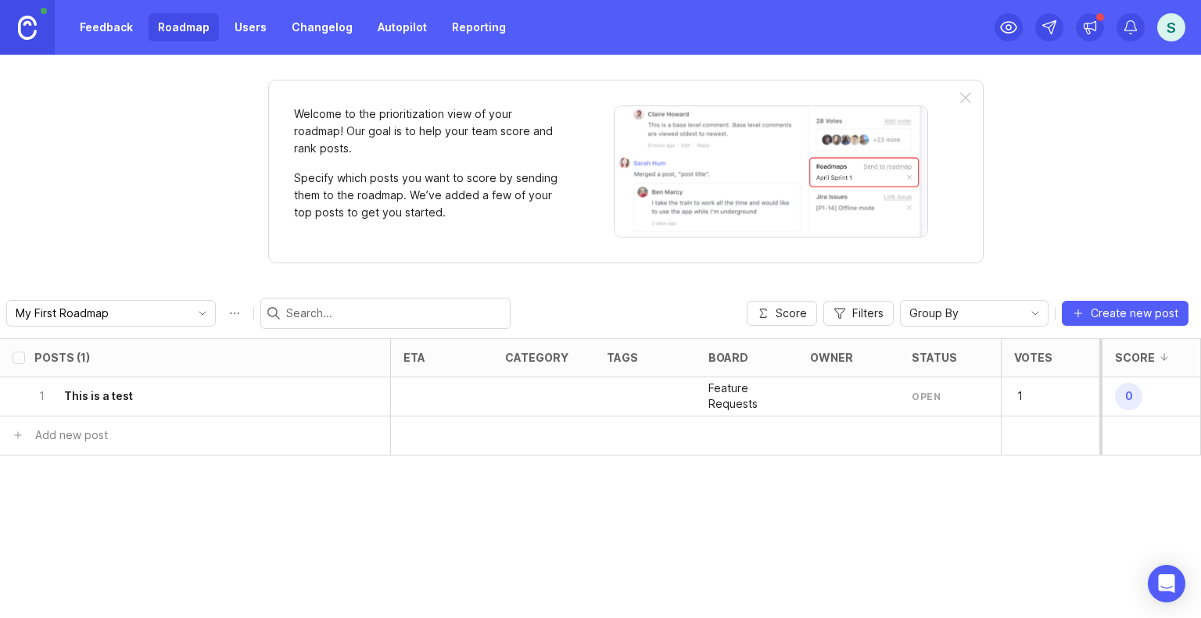
click at [792, 320] on button "Score" at bounding box center [781, 313] width 70 height 25
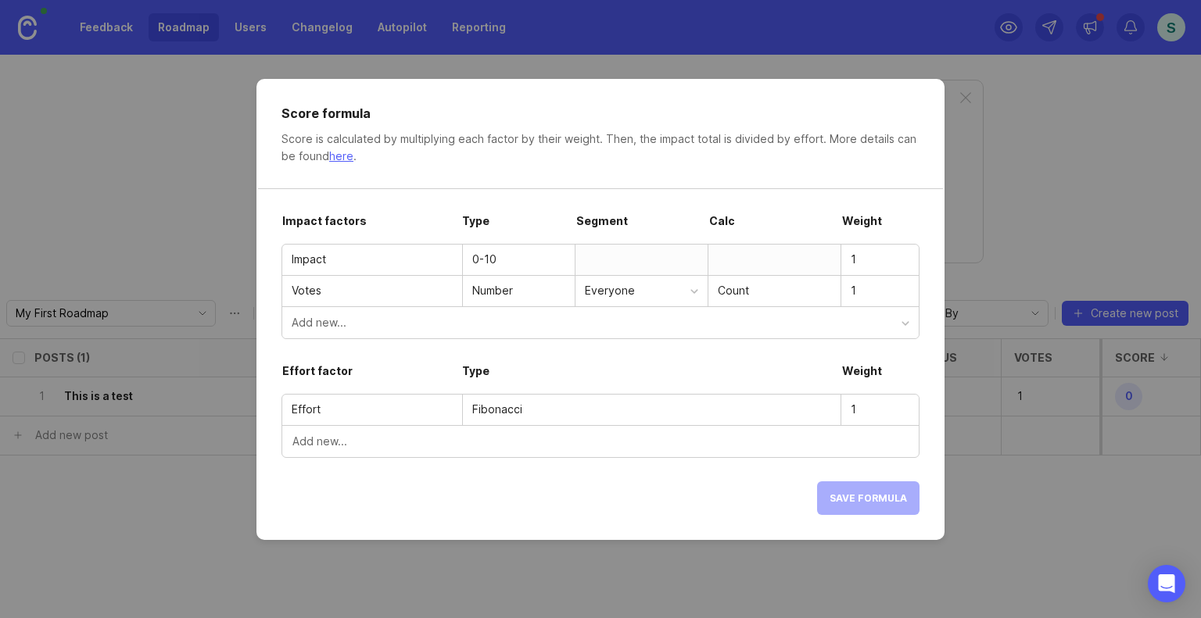
click at [692, 288] on div at bounding box center [694, 292] width 8 height 8
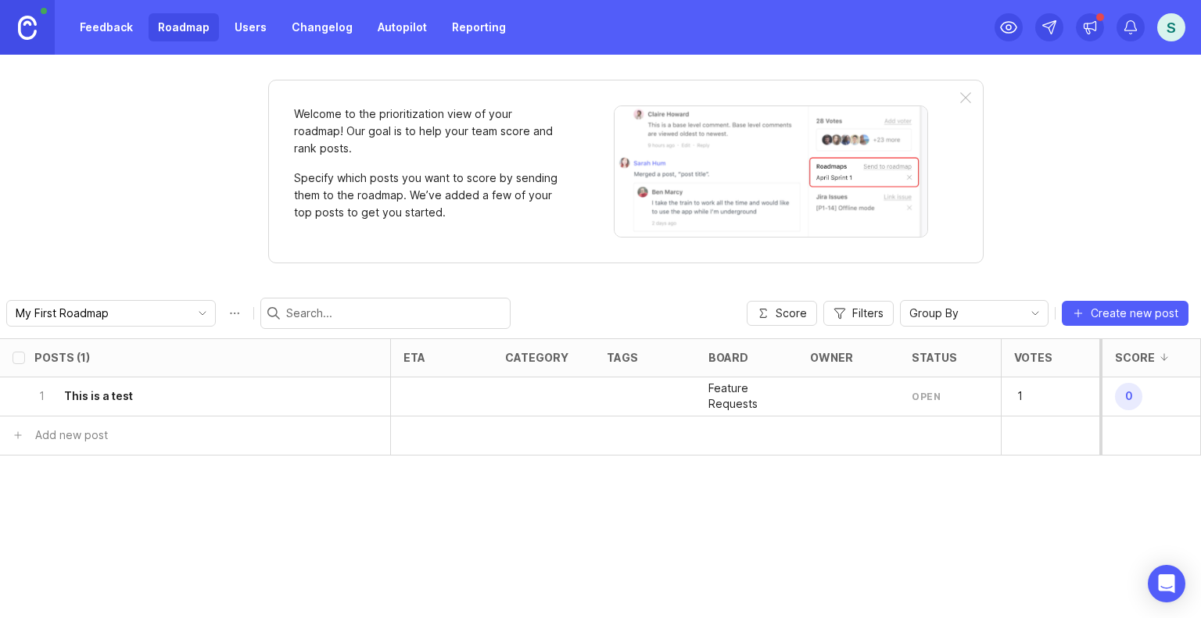
scroll to position [0, 206]
click at [1064, 234] on div "Welcome to the prioritization view of your roadmap! Our goal is to help your te…" at bounding box center [600, 337] width 1201 height 564
click at [781, 314] on span "Score" at bounding box center [790, 314] width 31 height 16
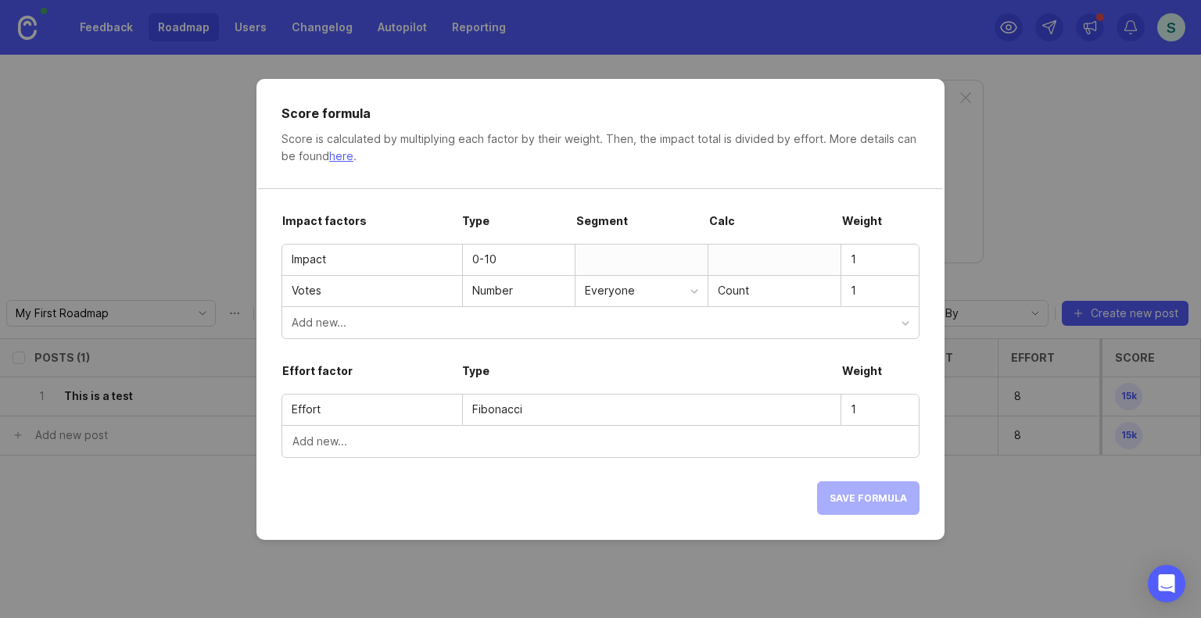
click at [733, 263] on div at bounding box center [773, 260] width 133 height 30
click at [771, 252] on div at bounding box center [773, 260] width 133 height 30
click at [857, 293] on input "1" at bounding box center [879, 290] width 59 height 17
click at [857, 260] on input "1" at bounding box center [879, 259] width 59 height 17
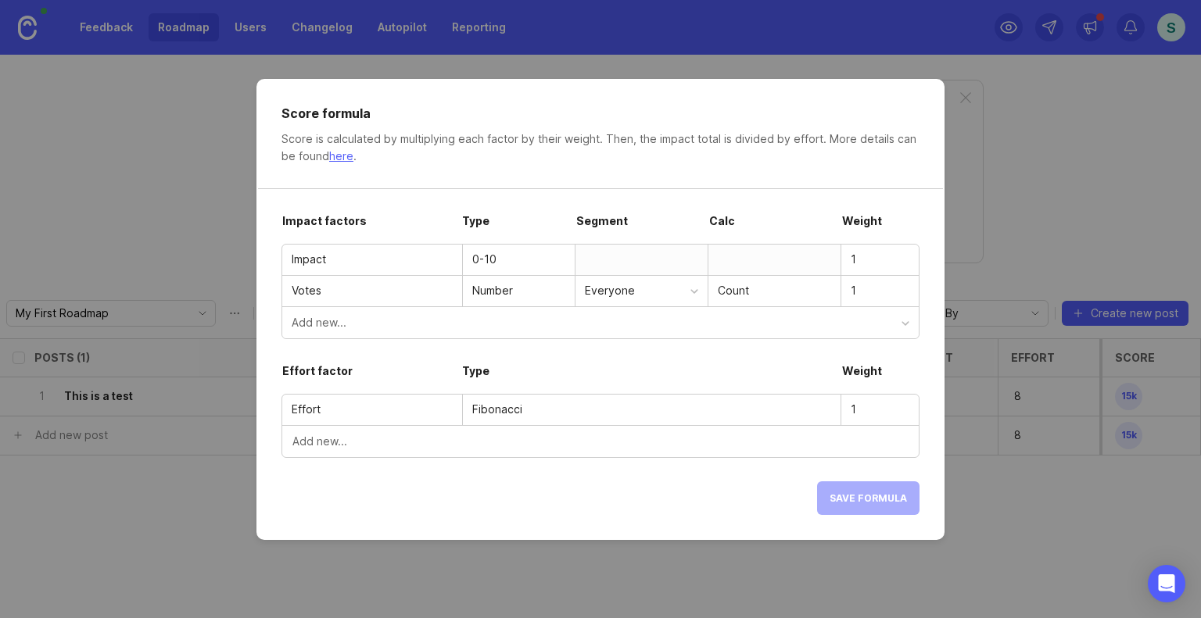
click at [857, 292] on input "1" at bounding box center [879, 290] width 59 height 17
click at [860, 496] on div "Save formula" at bounding box center [600, 486] width 638 height 57
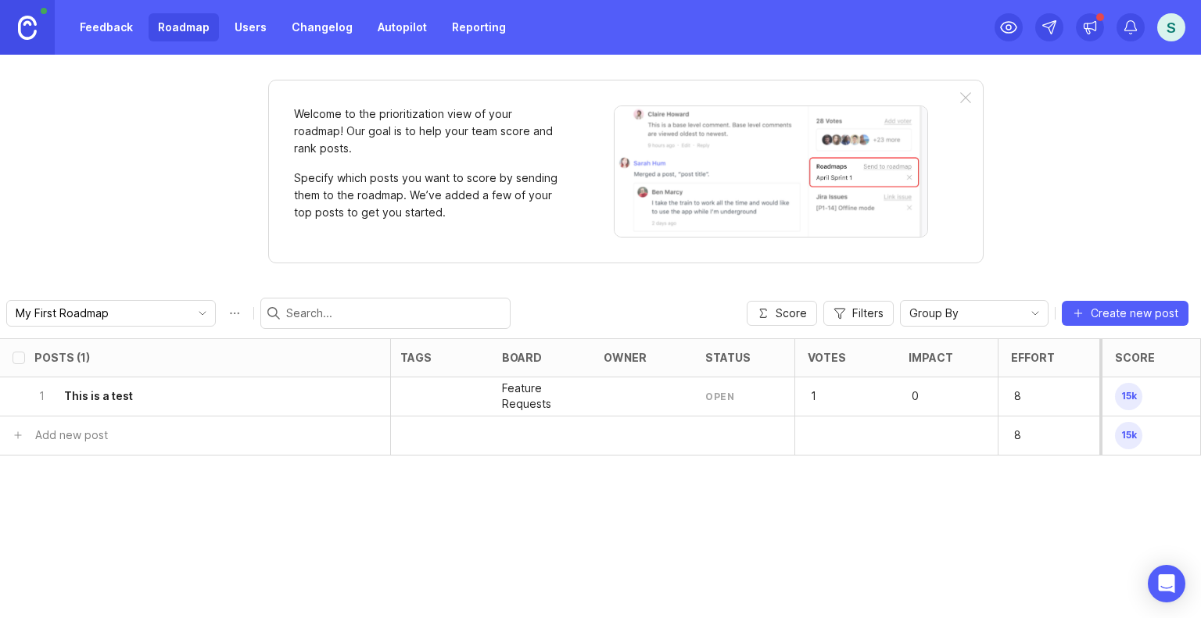
click at [872, 306] on span "Filters" at bounding box center [867, 314] width 31 height 16
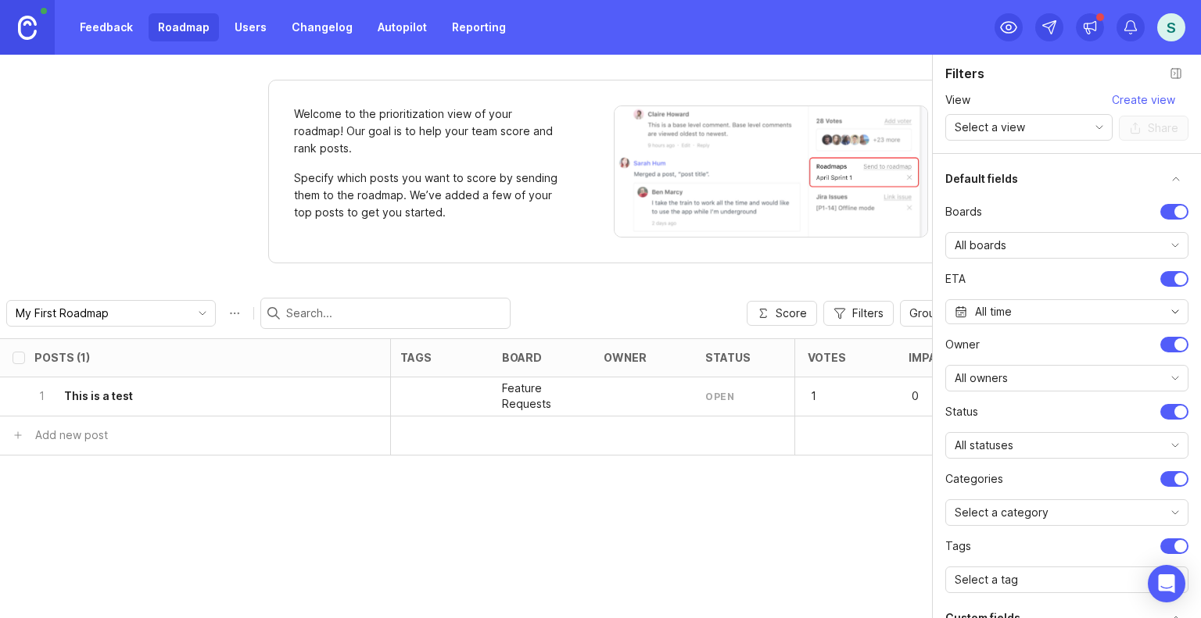
click at [866, 306] on span "Filters" at bounding box center [867, 314] width 31 height 16
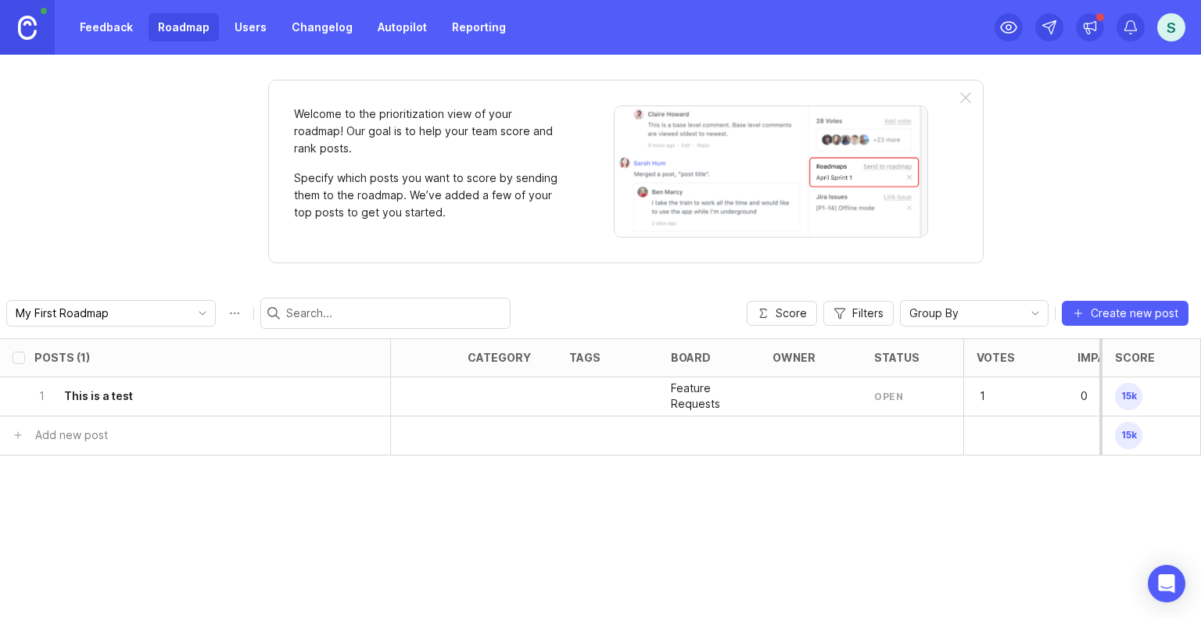
scroll to position [0, 0]
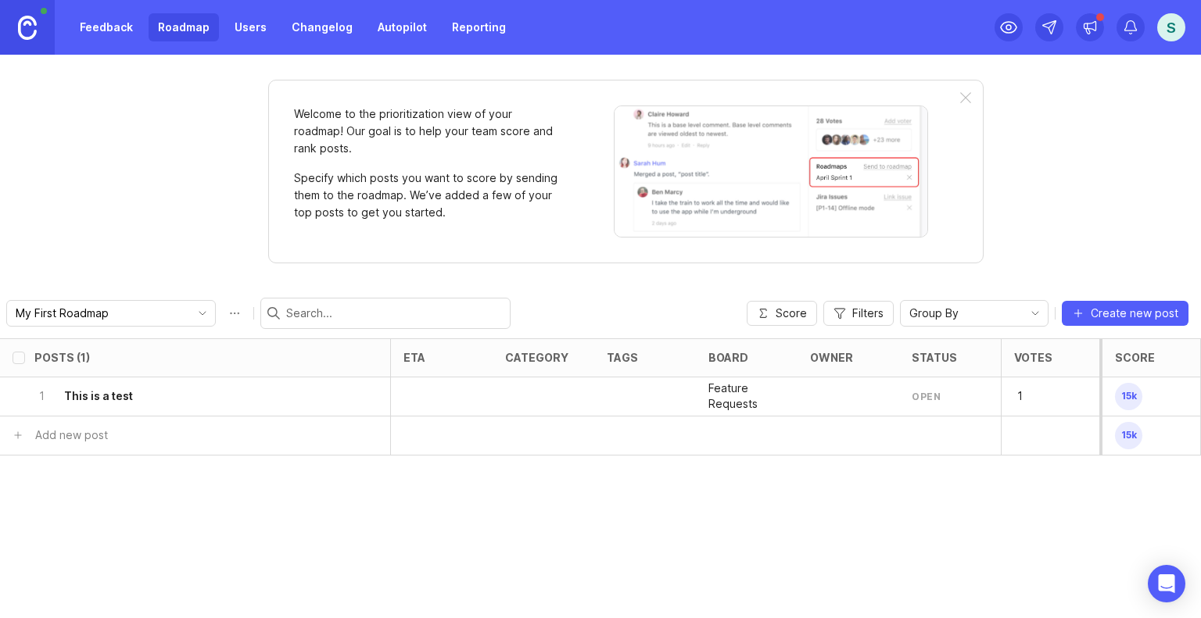
click at [428, 392] on div at bounding box center [442, 397] width 102 height 39
click at [110, 392] on h6 "This is a test" at bounding box center [98, 396] width 69 height 16
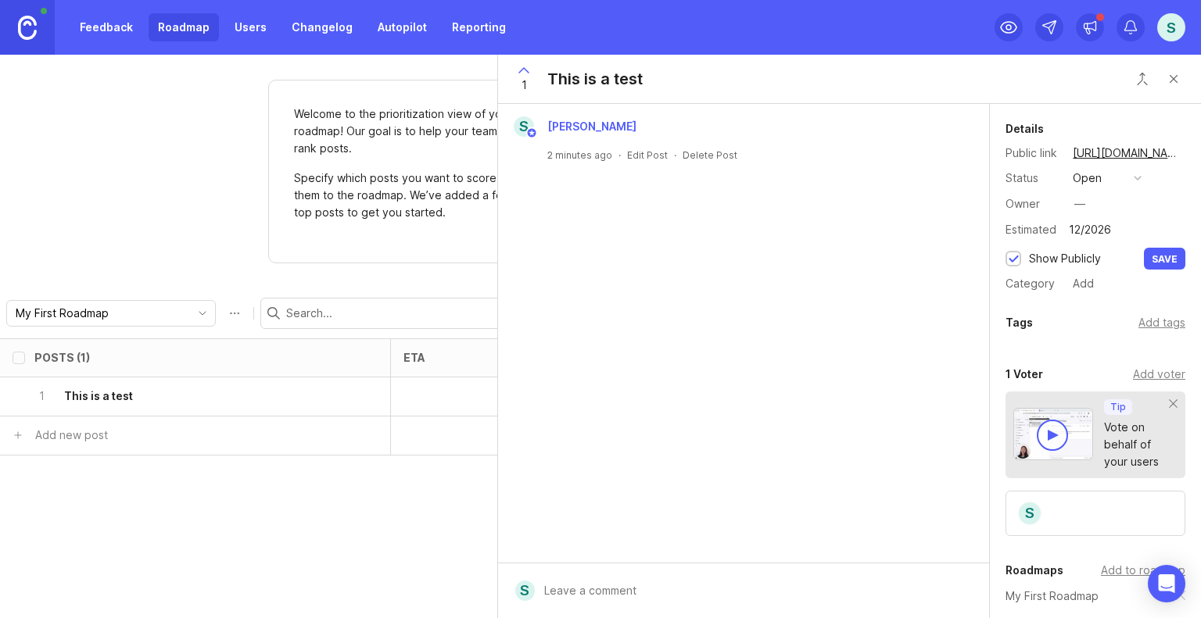
type input "12/2026"
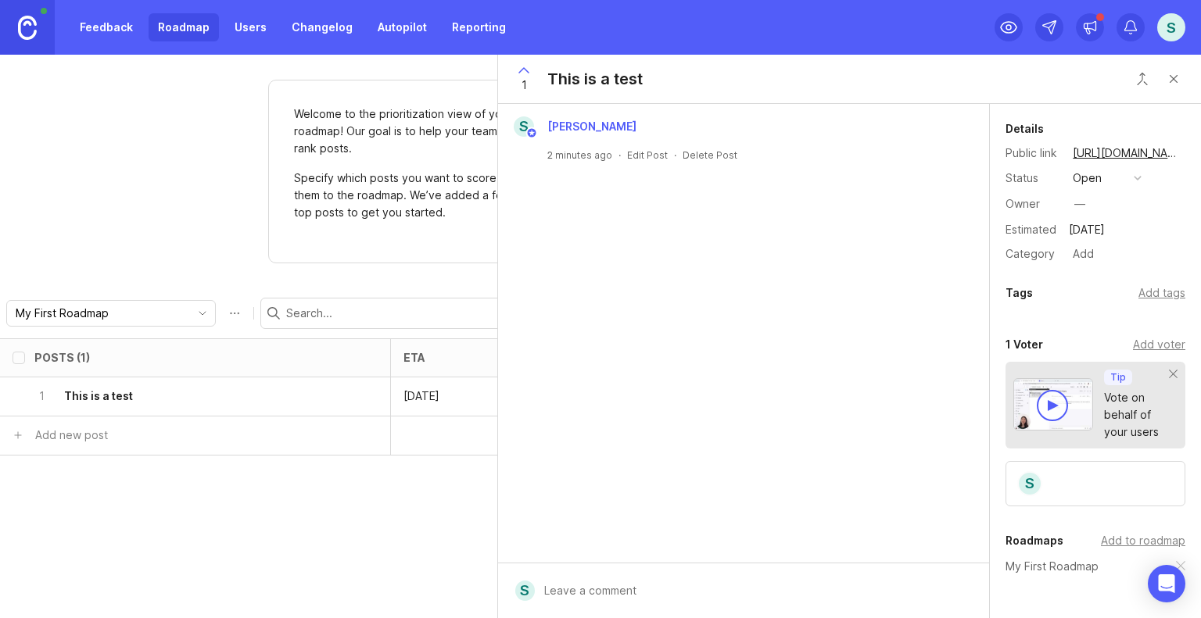
click at [1085, 206] on div "—" at bounding box center [1079, 203] width 11 height 17
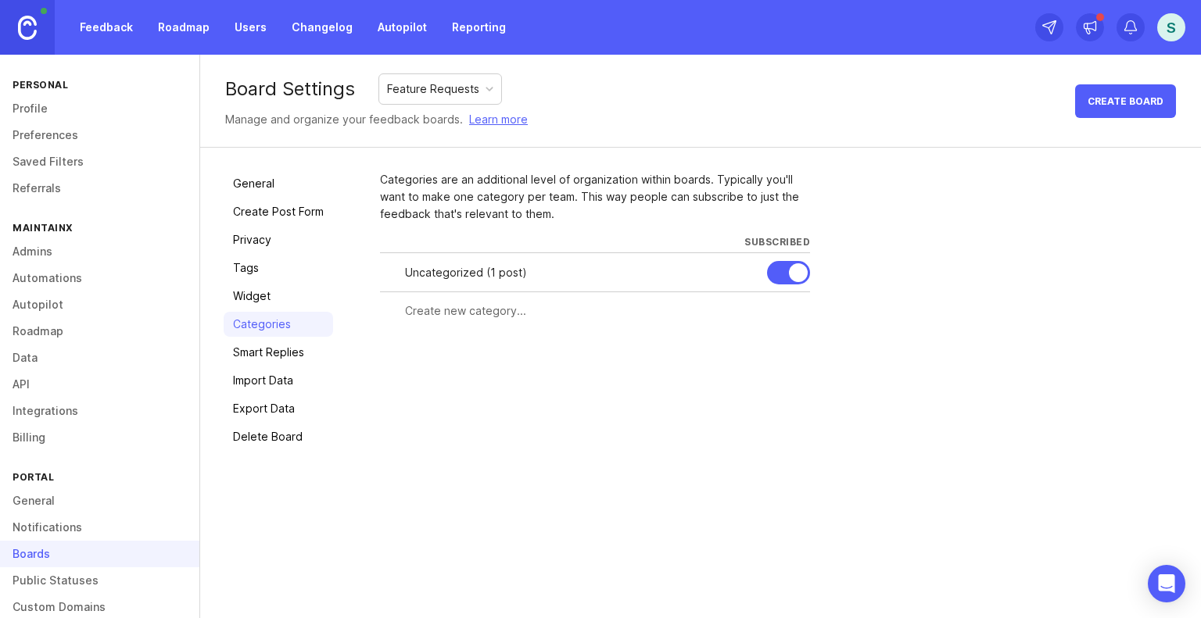
click at [191, 23] on link "Roadmap" at bounding box center [184, 27] width 70 height 28
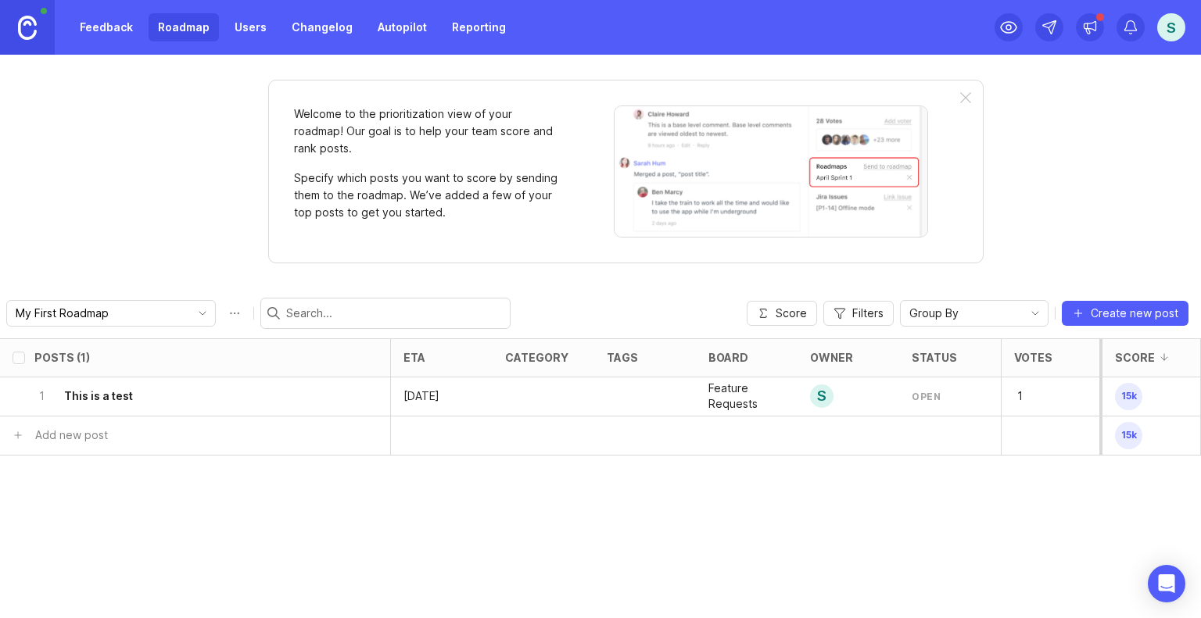
click at [542, 404] on div at bounding box center [543, 397] width 102 height 39
click at [632, 399] on div at bounding box center [645, 397] width 102 height 39
click at [374, 428] on button "Feature Requests" at bounding box center [329, 436] width 122 height 30
click at [66, 435] on input "text" at bounding box center [143, 435] width 213 height 17
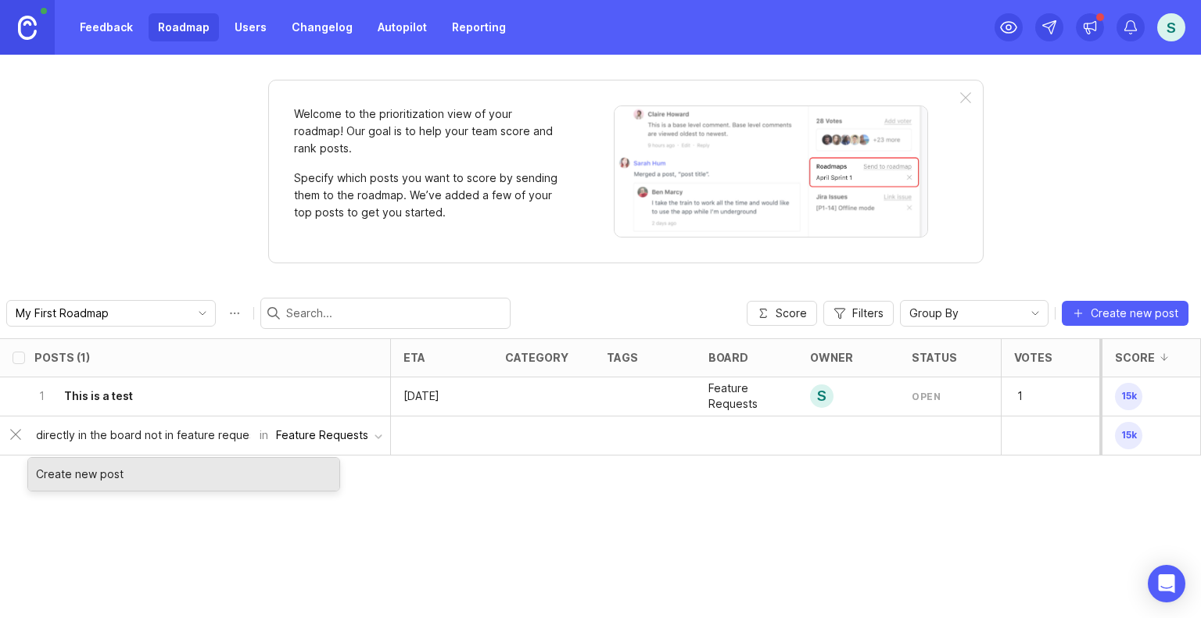
scroll to position [0, 159]
type input "This is another item, created directly in the board not in feature requests"
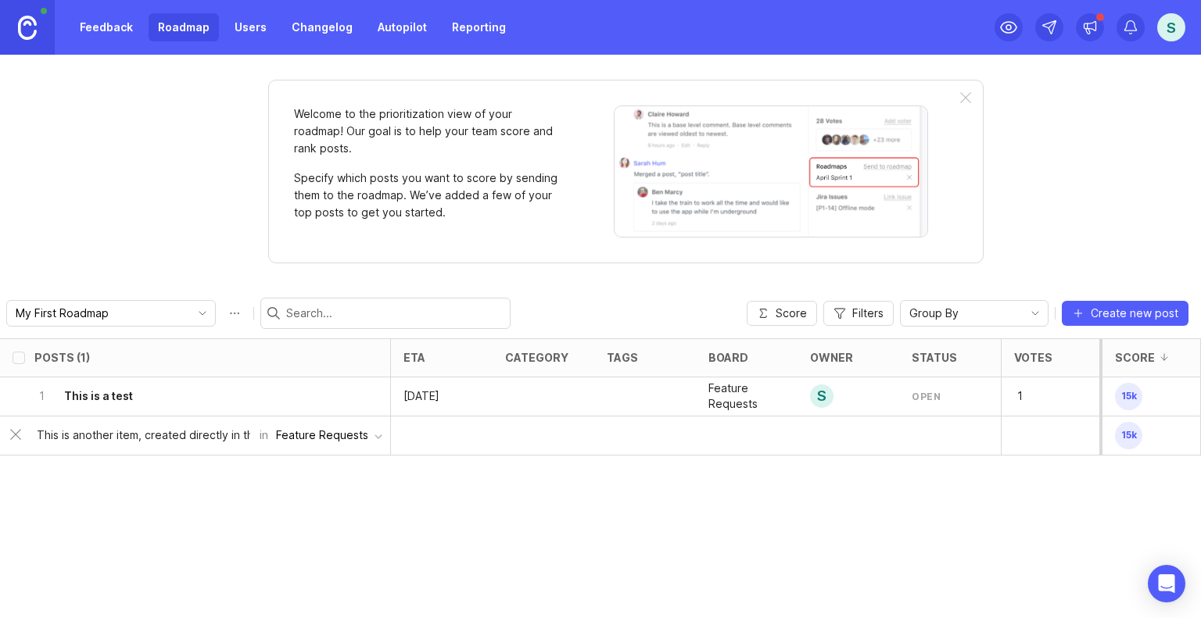
click at [363, 439] on div "Feature Requests" at bounding box center [322, 435] width 92 height 17
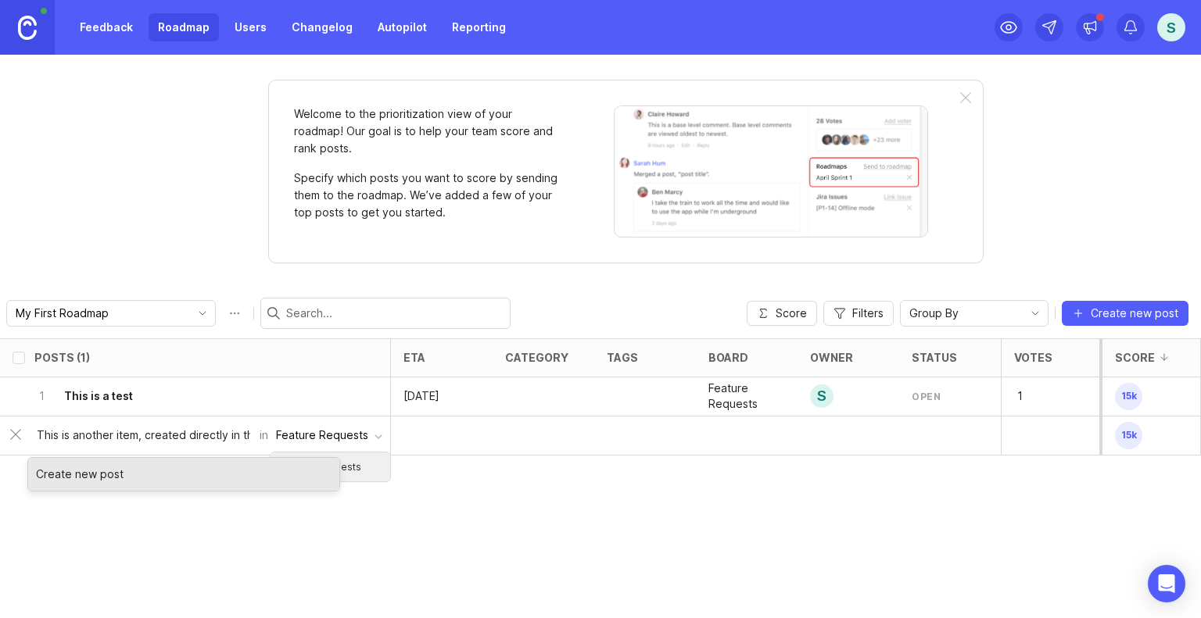
click at [238, 436] on input "This is another item, created directly in the board not in feature requests" at bounding box center [143, 435] width 213 height 17
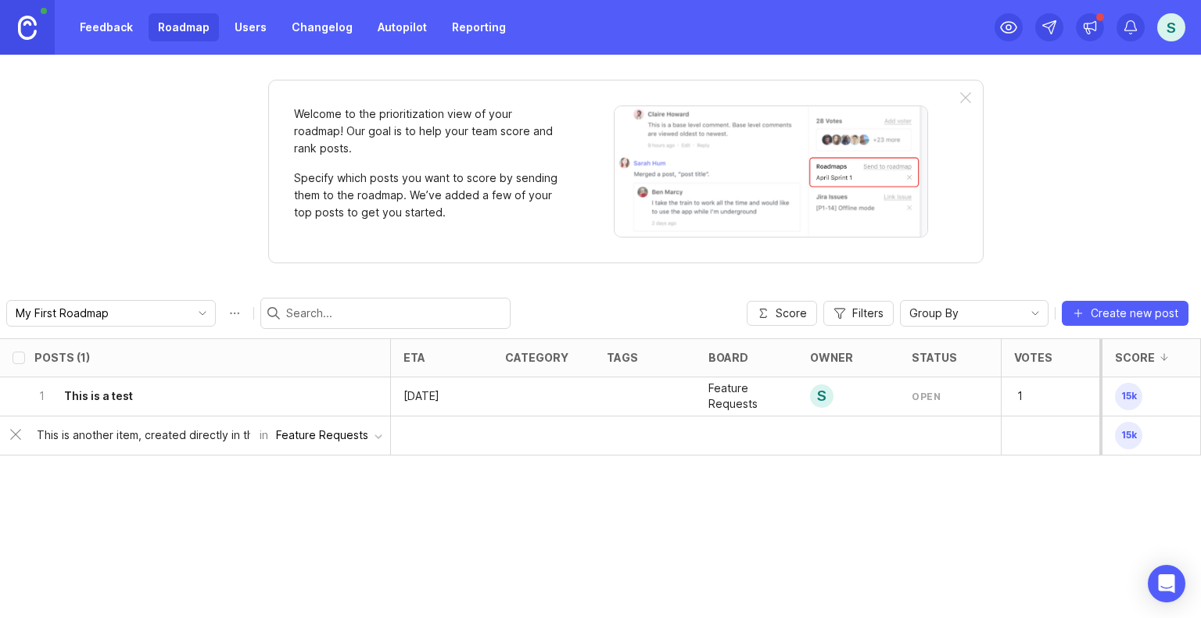
click at [250, 436] on input "This is another item, created directly in the board not in feature requests" at bounding box center [143, 435] width 213 height 17
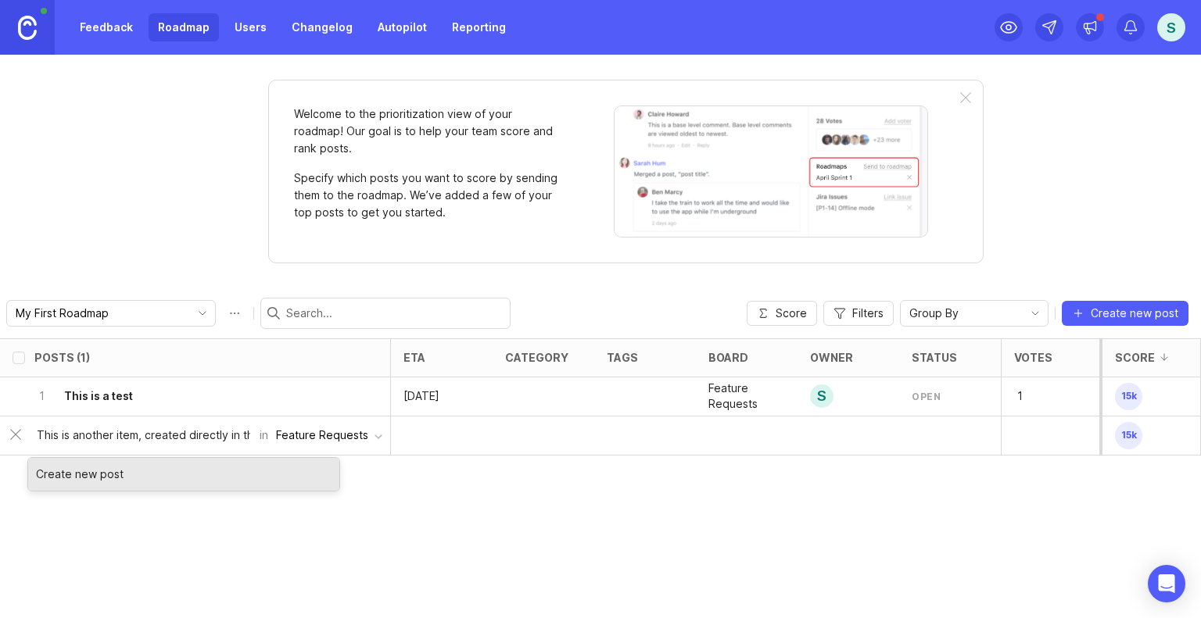
click at [191, 487] on div "Create new post" at bounding box center [183, 474] width 311 height 33
click at [201, 472] on div "Create new post" at bounding box center [183, 474] width 311 height 33
click at [333, 435] on div "Feature Requests" at bounding box center [322, 435] width 92 height 17
click at [441, 502] on div "Posts (1) eta category tags board owner status Votes Impact Effort Score 1 This…" at bounding box center [600, 478] width 1201 height 280
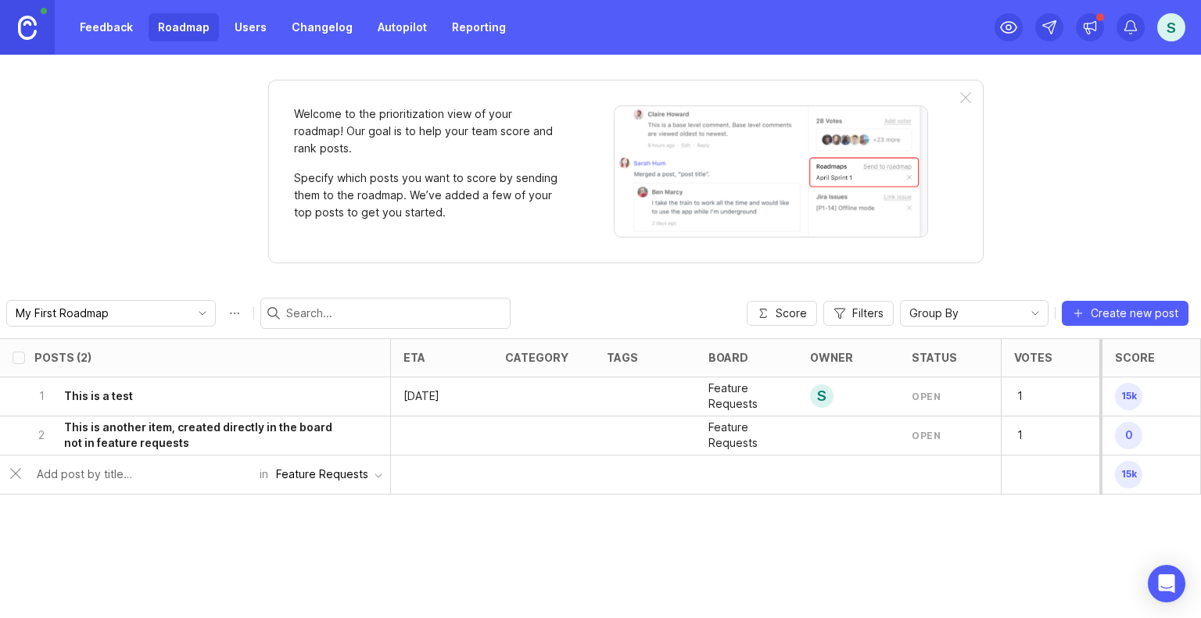
click at [123, 23] on link "Feedback" at bounding box center [106, 27] width 72 height 28
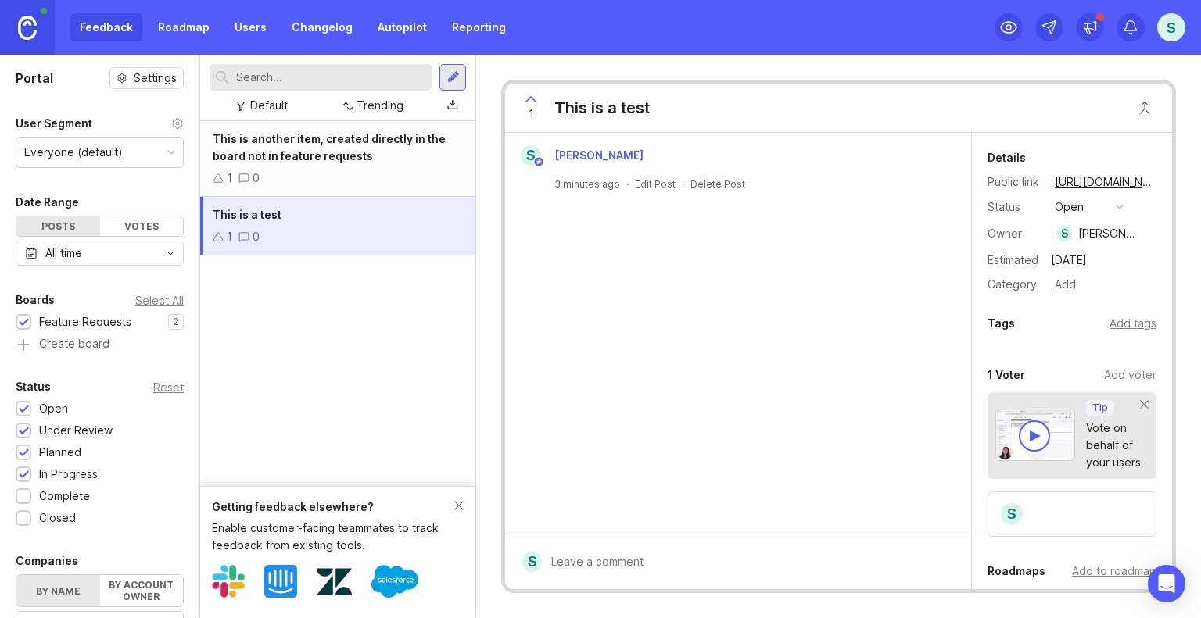
click at [312, 143] on span "This is another item, created directly in the board not in feature requests" at bounding box center [329, 147] width 233 height 30
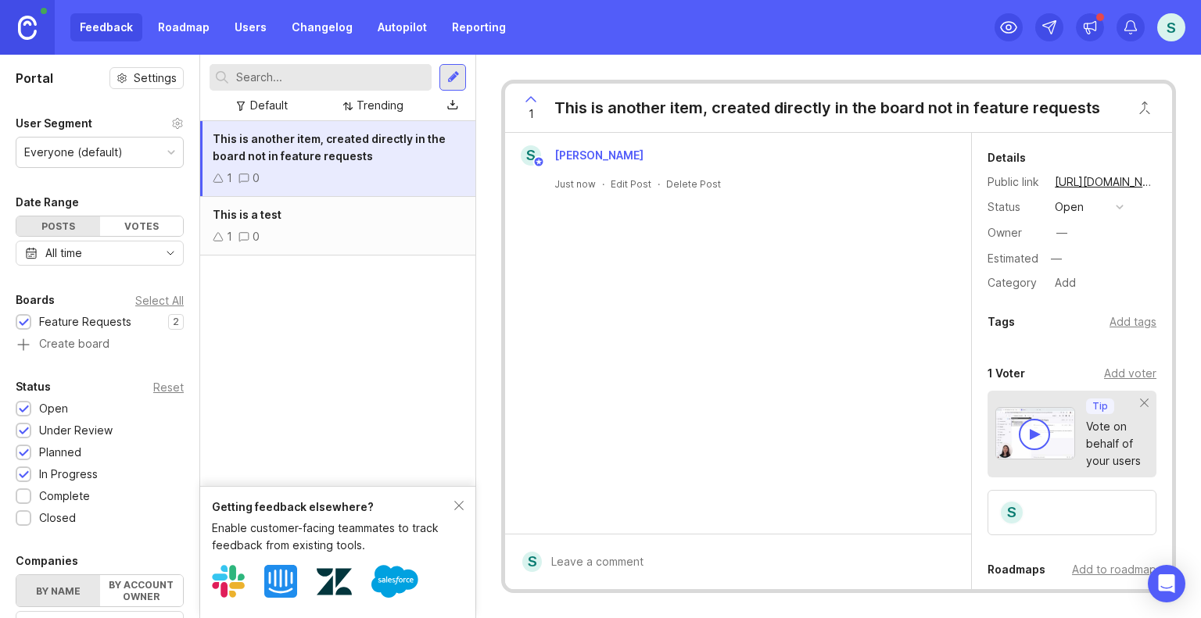
click at [344, 219] on div "This is a test" at bounding box center [338, 214] width 250 height 17
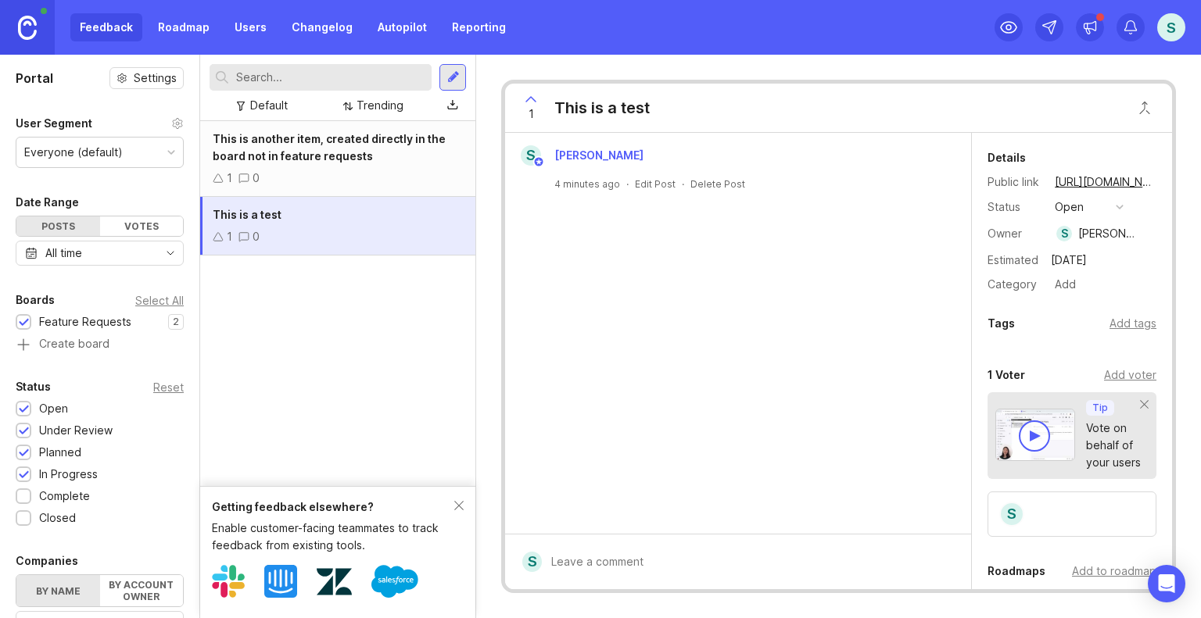
click at [190, 27] on link "Roadmap" at bounding box center [184, 27] width 70 height 28
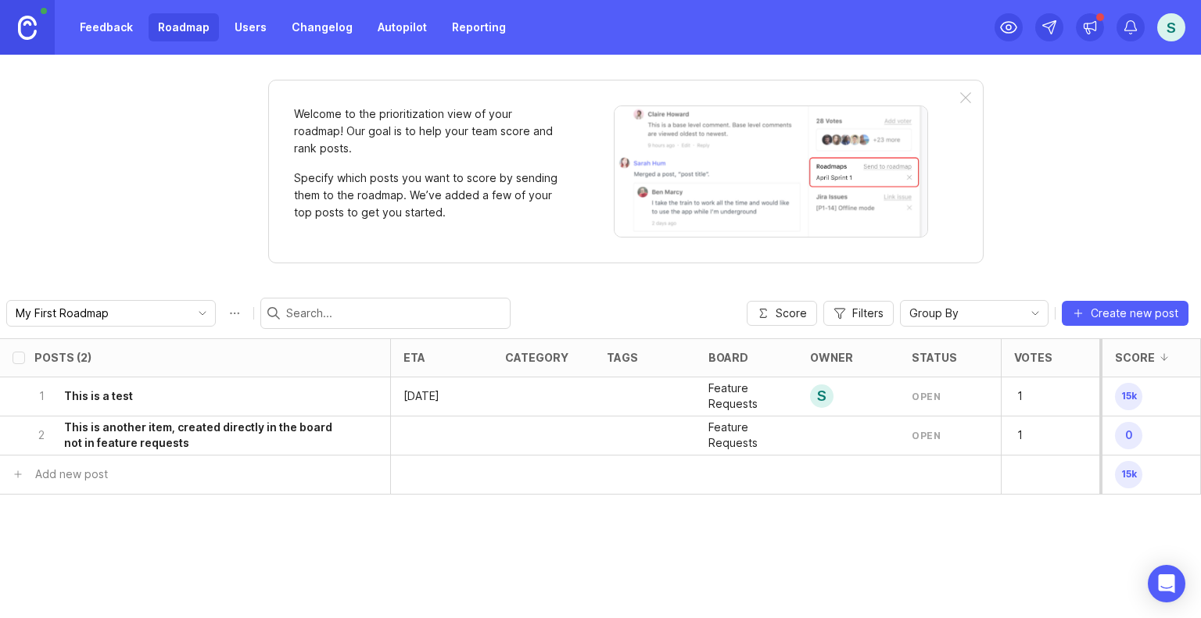
click at [519, 35] on div "Feedback Roadmap Users Changelog Autopilot Reporting S" at bounding box center [600, 27] width 1201 height 55
click at [469, 34] on link "Reporting" at bounding box center [478, 27] width 73 height 28
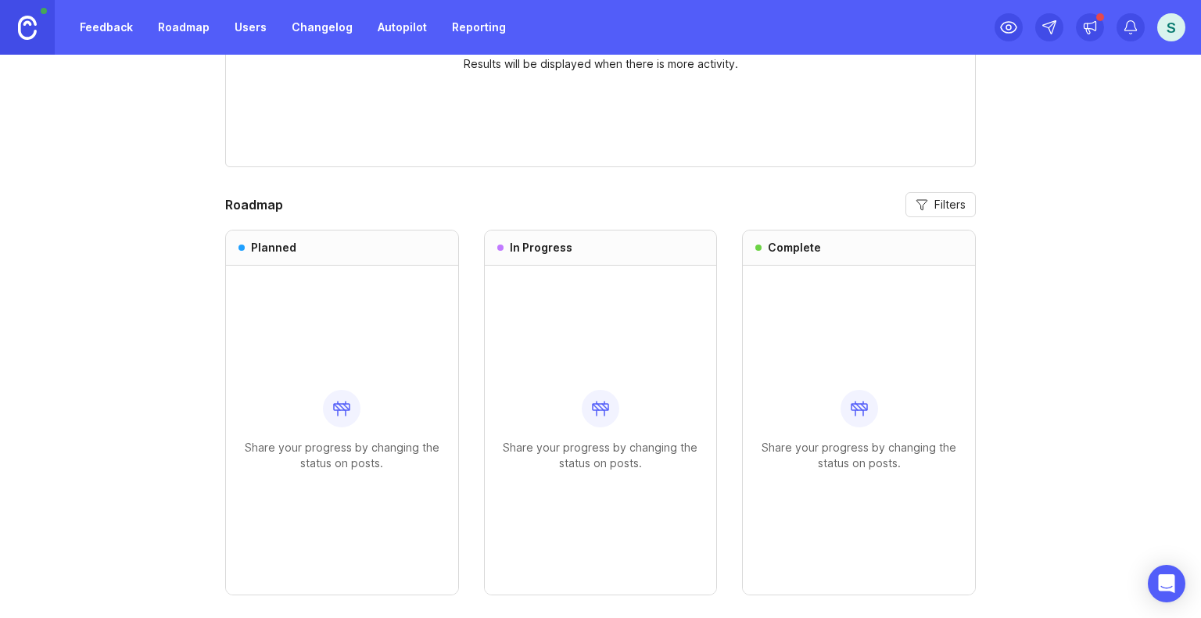
scroll to position [865, 0]
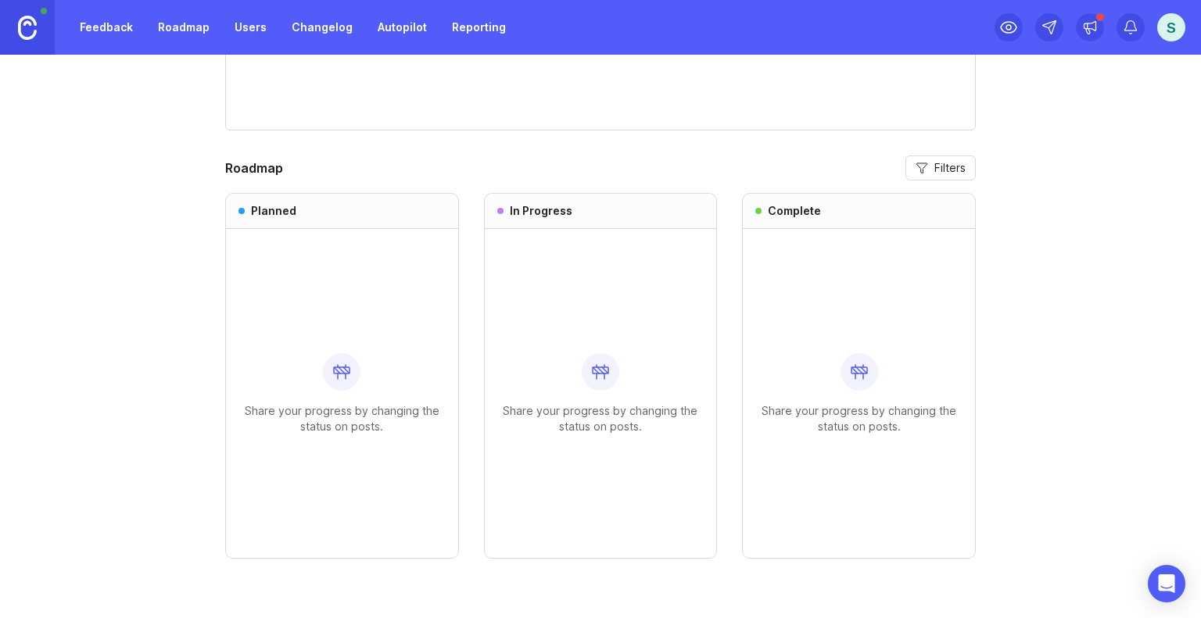
click at [109, 25] on link "Feedback" at bounding box center [106, 27] width 72 height 28
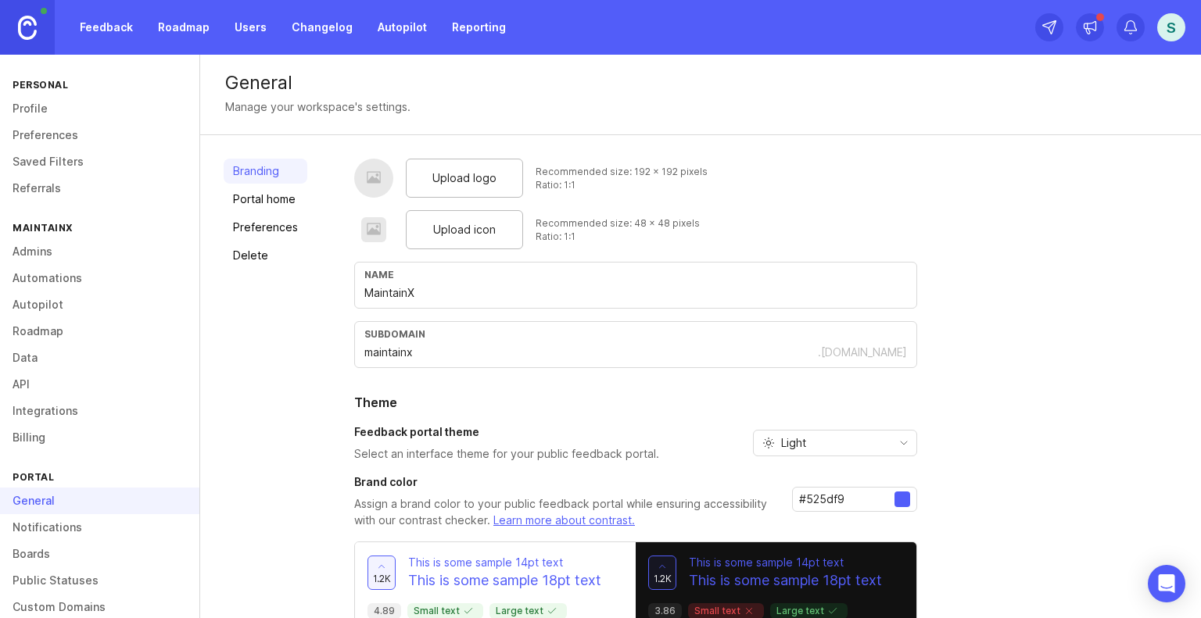
click at [50, 335] on link "Roadmap" at bounding box center [99, 331] width 199 height 27
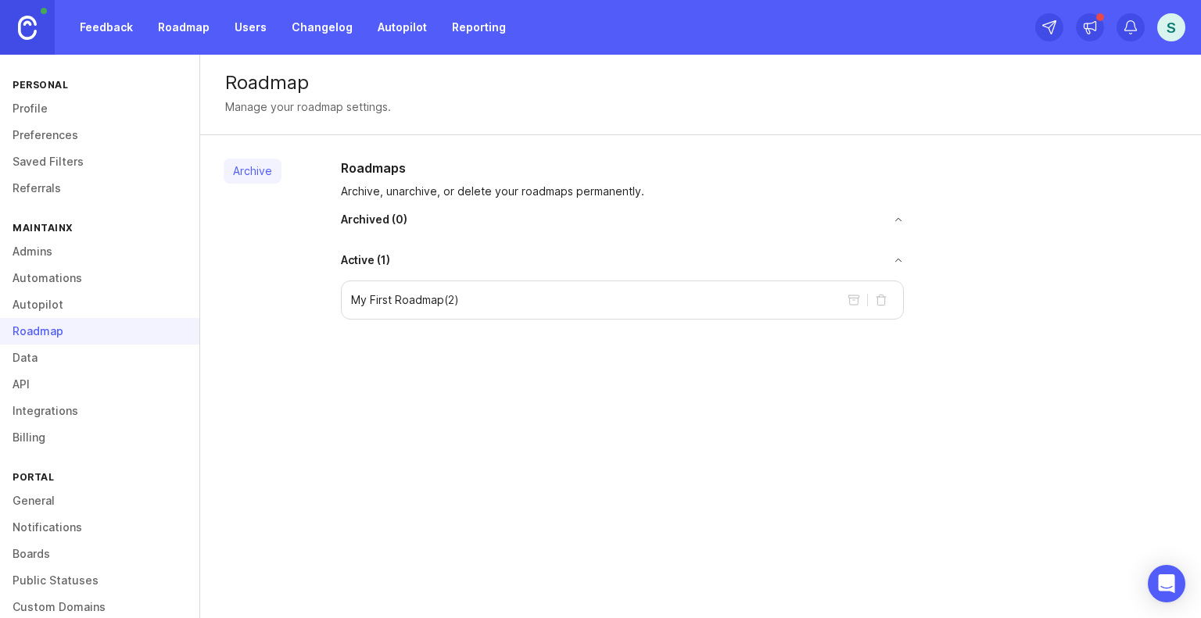
click at [31, 306] on link "Autopilot" at bounding box center [99, 305] width 199 height 27
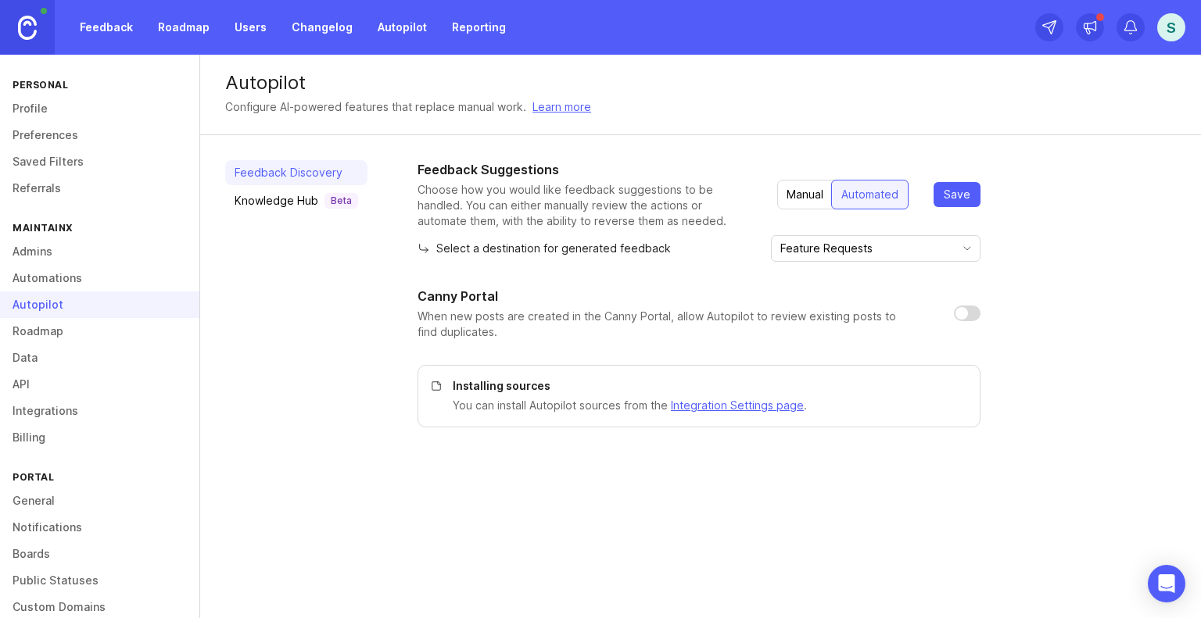
click at [81, 277] on link "Automations" at bounding box center [99, 278] width 199 height 27
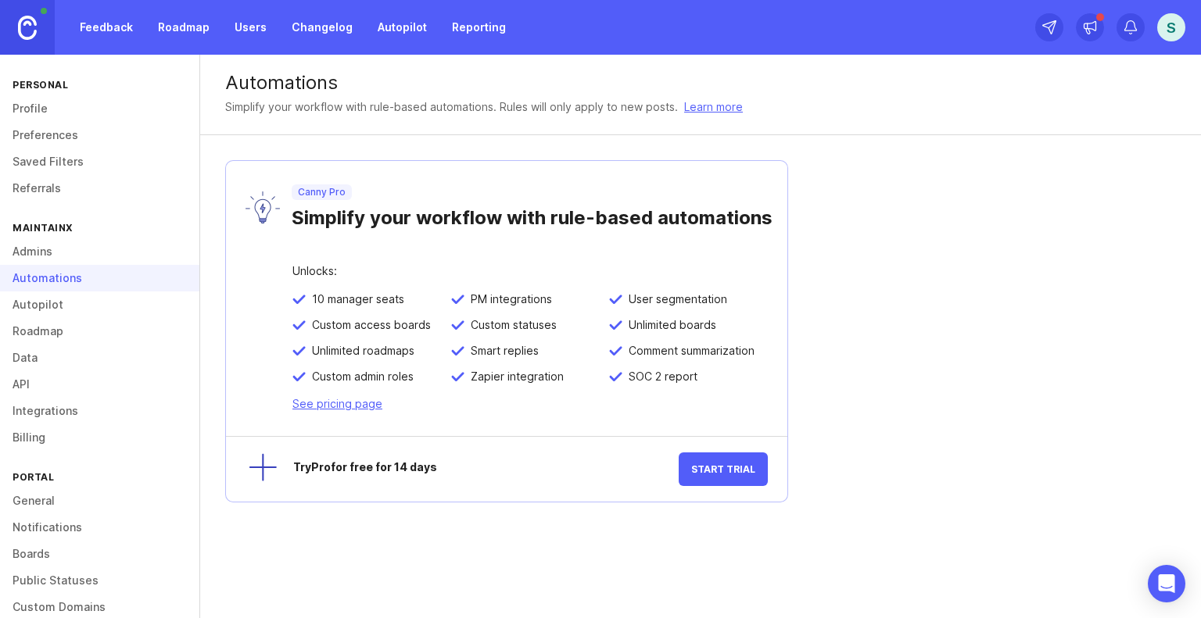
click at [725, 102] on link "Learn more" at bounding box center [713, 106] width 59 height 17
click at [181, 27] on link "Roadmap" at bounding box center [184, 27] width 70 height 28
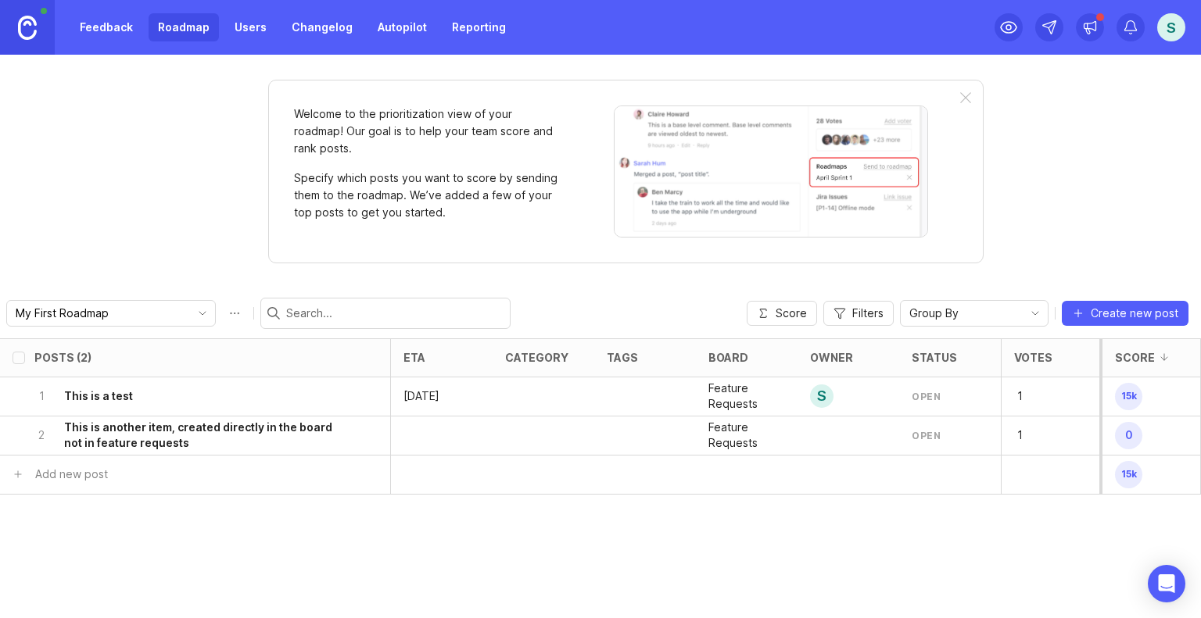
scroll to position [0, 218]
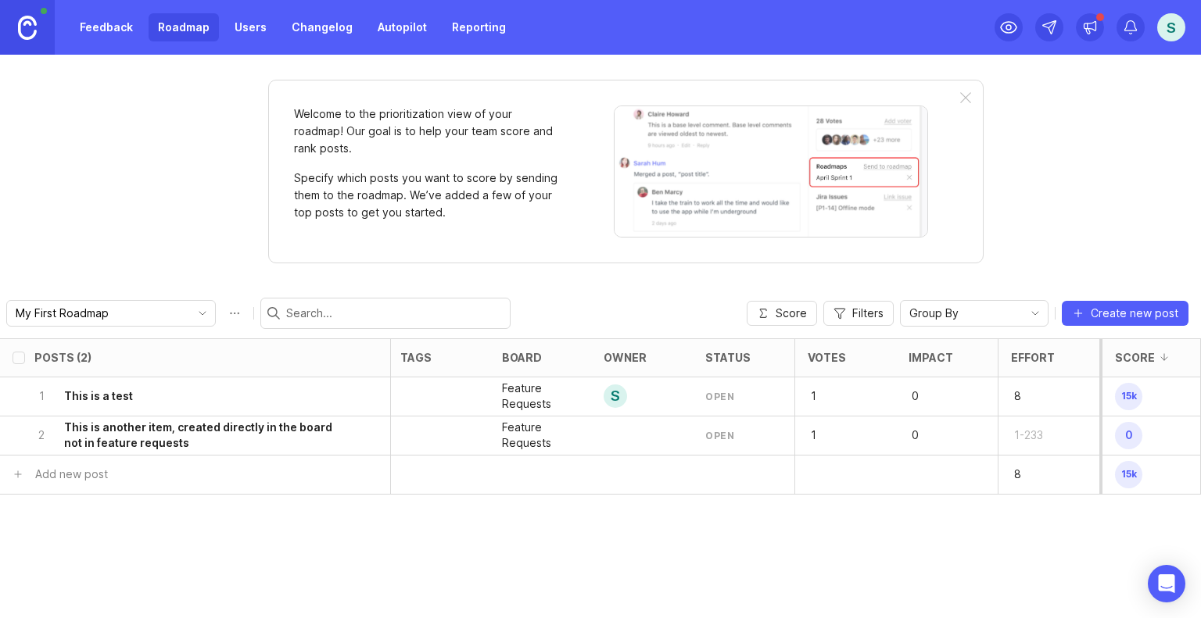
click at [868, 308] on span "Filters" at bounding box center [867, 314] width 31 height 16
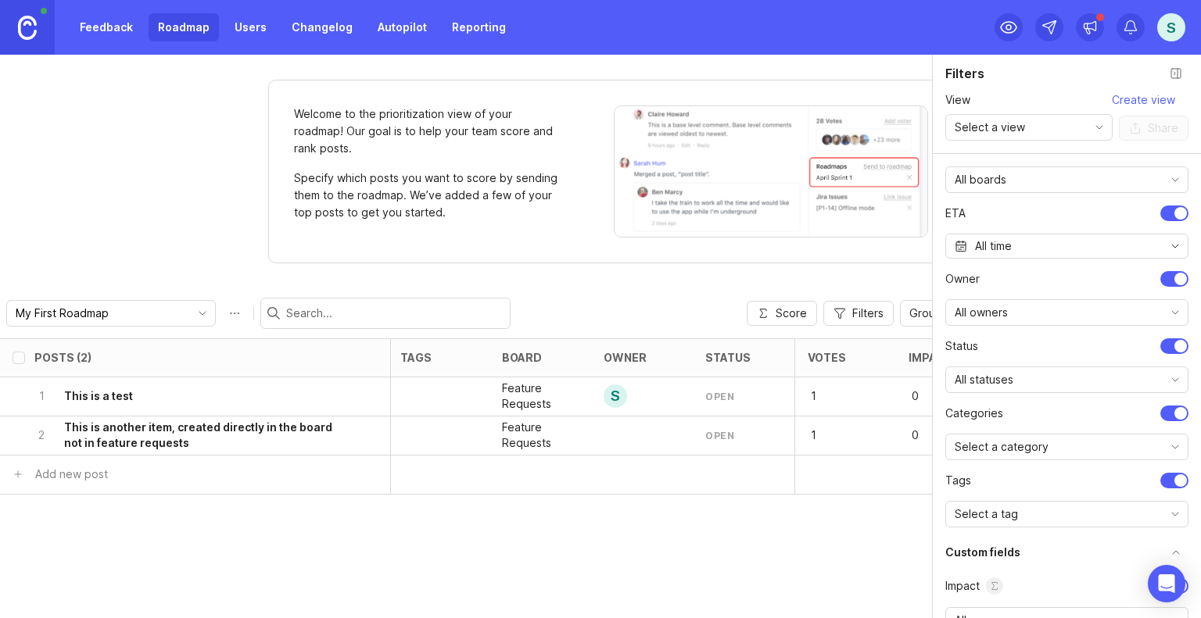
scroll to position [0, 0]
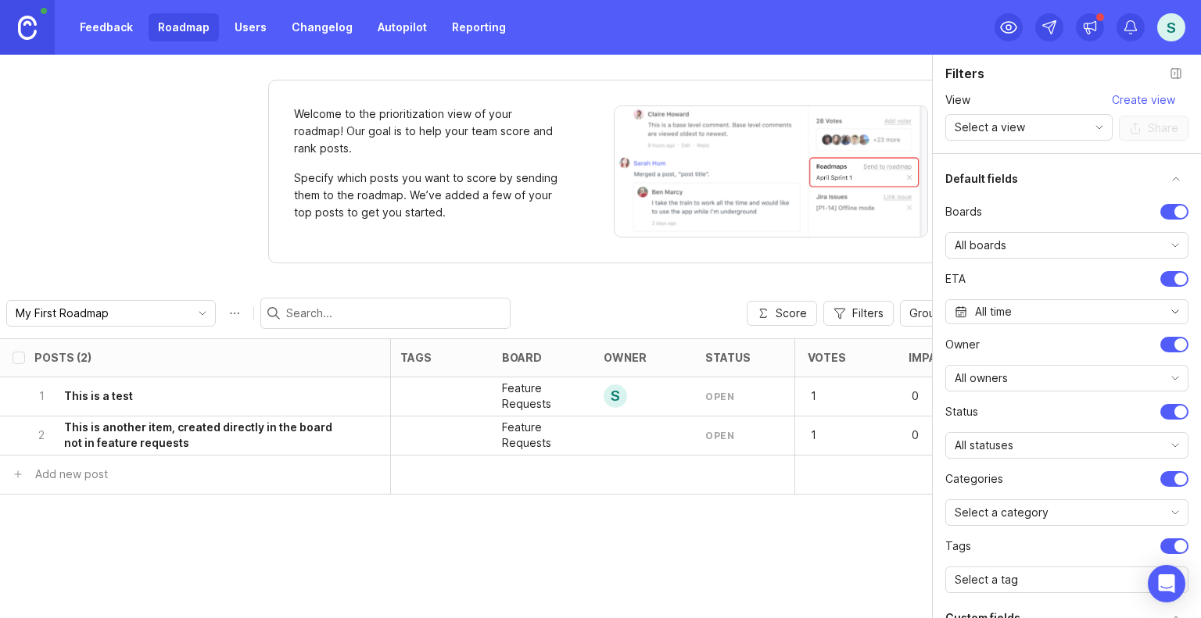
click at [1073, 125] on div "Select a view" at bounding box center [1016, 127] width 141 height 25
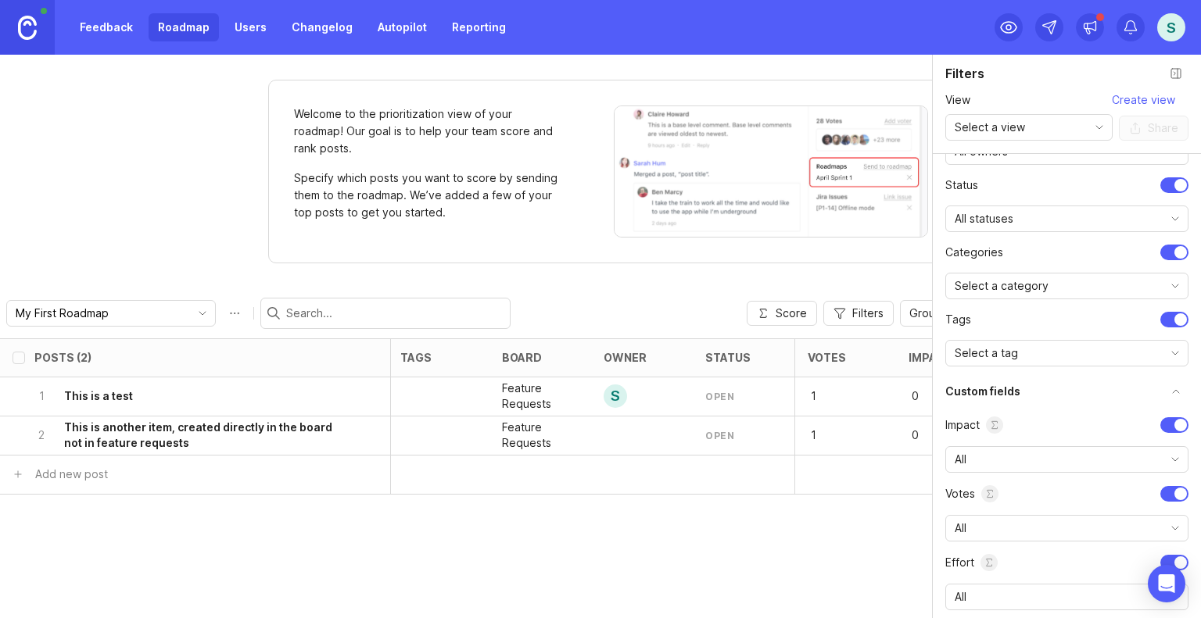
scroll to position [226, 0]
click at [904, 74] on div "Welcome to the prioritization view of your roadmap! Our goal is to help your te…" at bounding box center [600, 337] width 1201 height 564
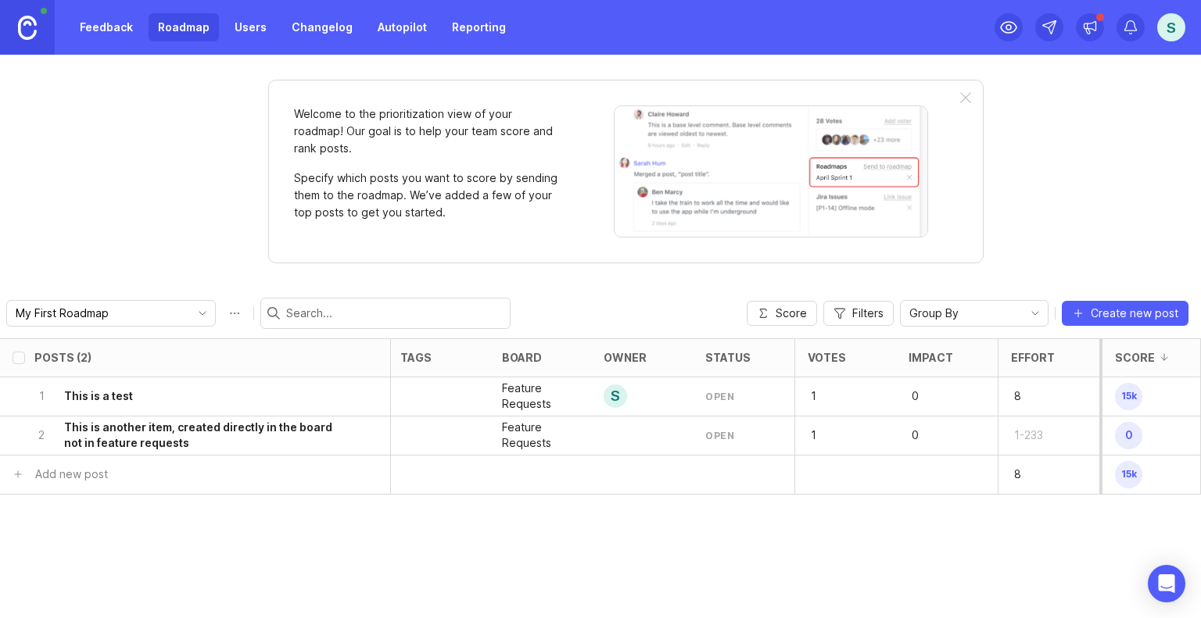
click at [127, 383] on div "1 This is a test" at bounding box center [190, 397] width 312 height 38
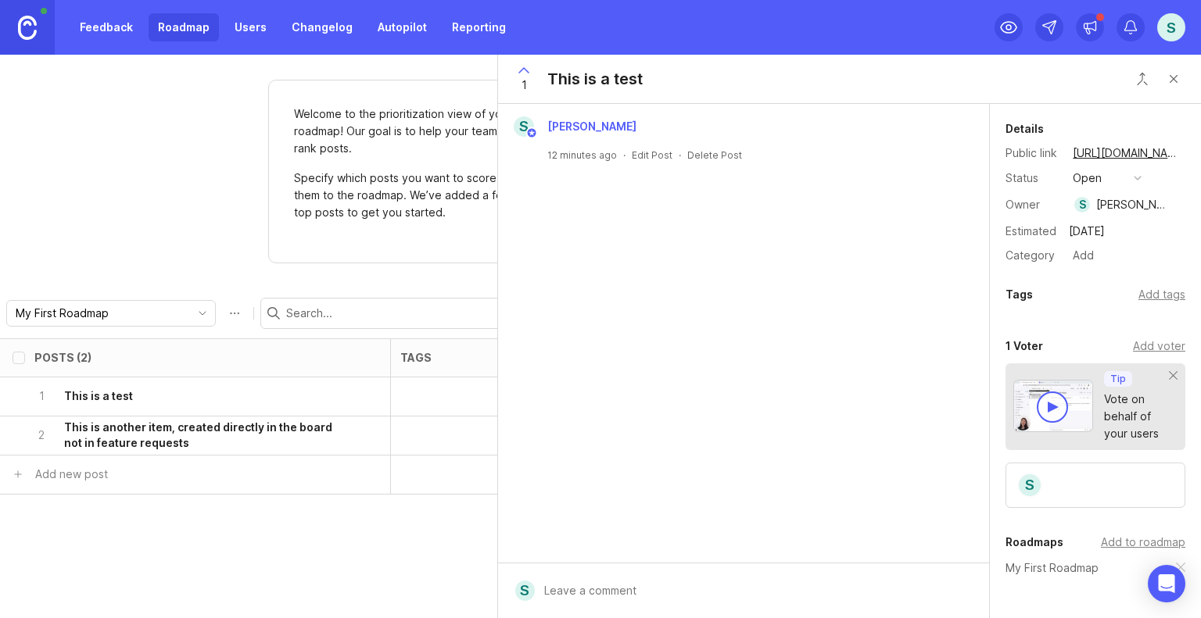
click at [1171, 79] on button "Close button" at bounding box center [1173, 78] width 31 height 31
